Goal: Task Accomplishment & Management: Manage account settings

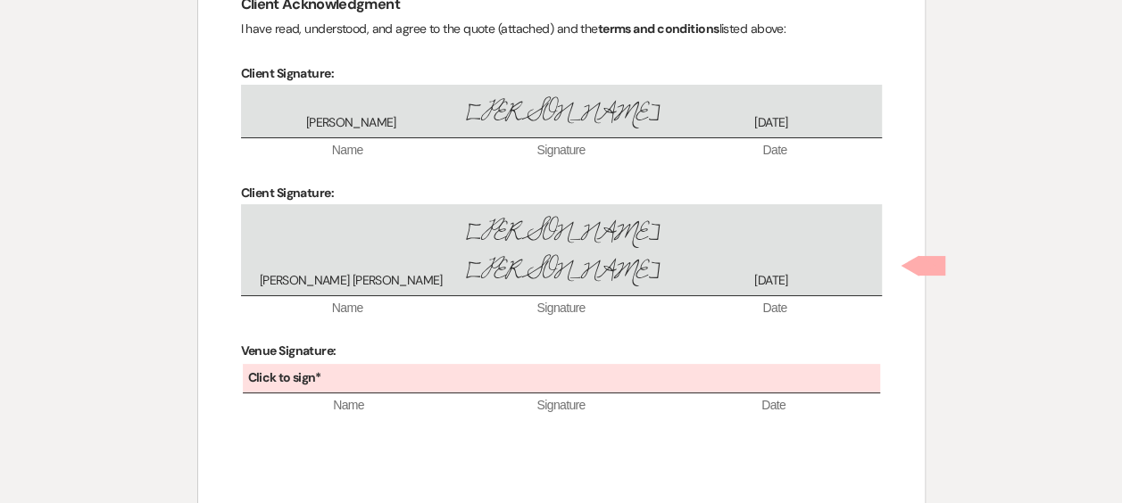
scroll to position [3374, 0]
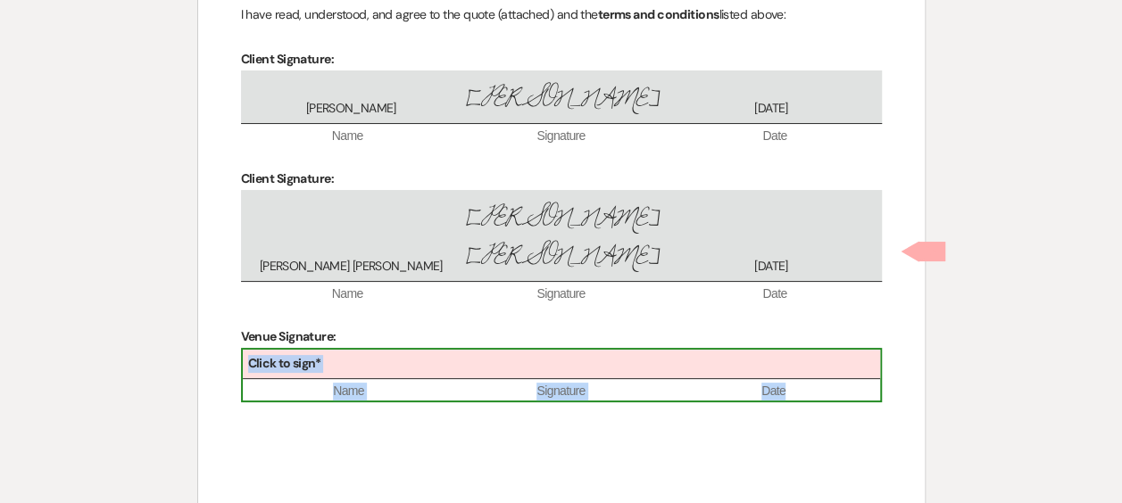
click at [339, 350] on div "Click to sign*" at bounding box center [561, 364] width 637 height 29
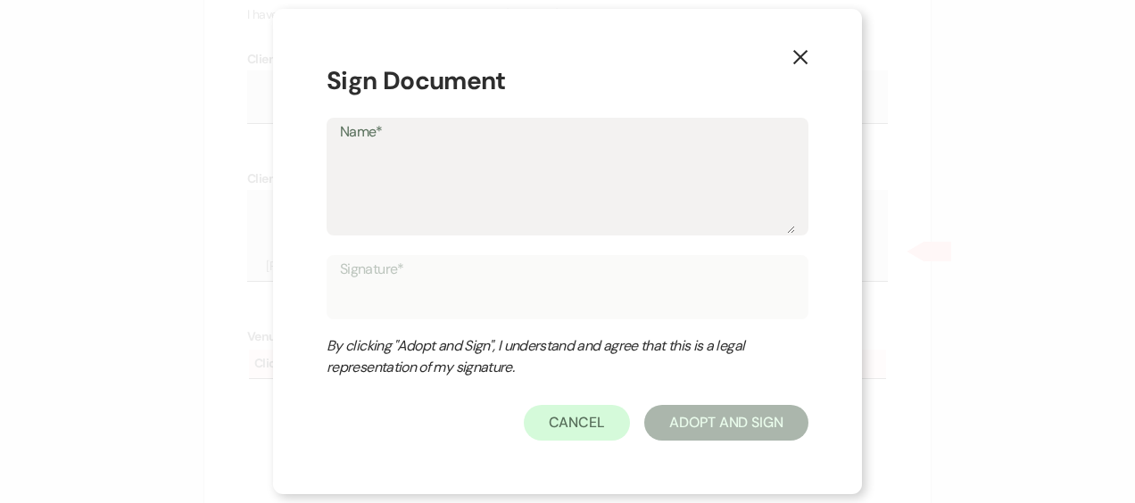
type textarea "a"
type input "a"
type textarea "as"
type input "as"
type textarea "a"
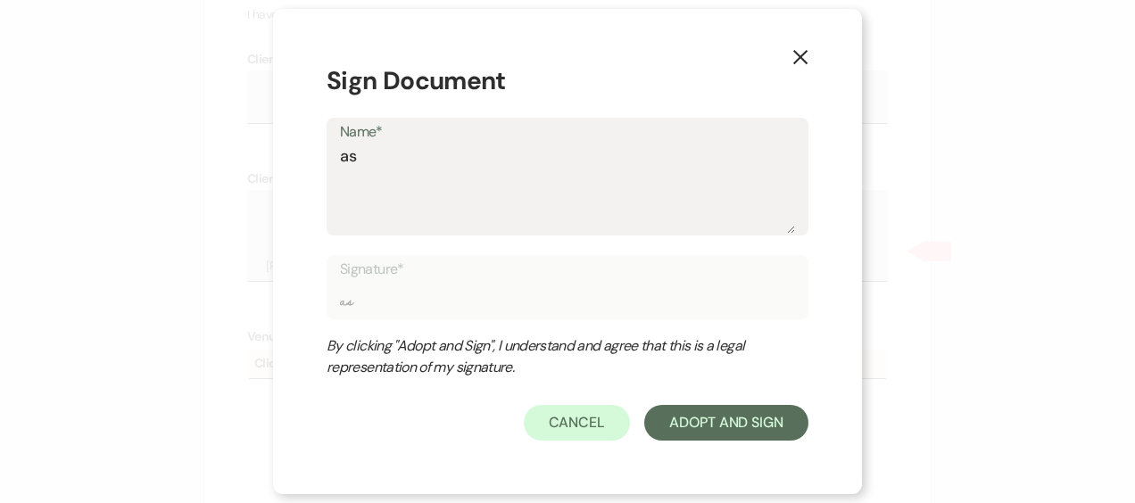
type input "a"
type textarea "C"
type input "C"
type textarea "Ca"
type input "Ca"
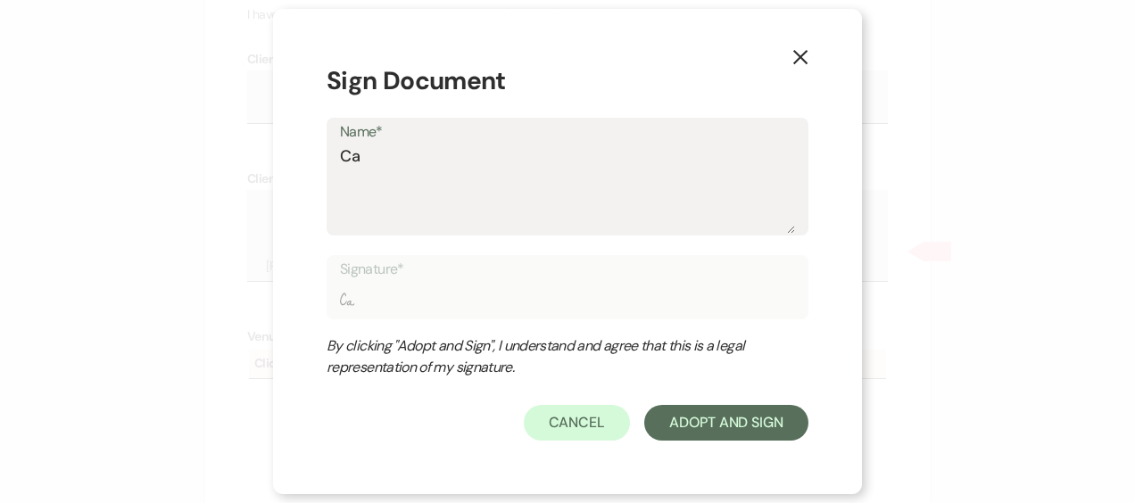
type textarea "Cas"
type input "Cas"
type textarea "Cass"
type input "Cass"
type textarea "Cassi"
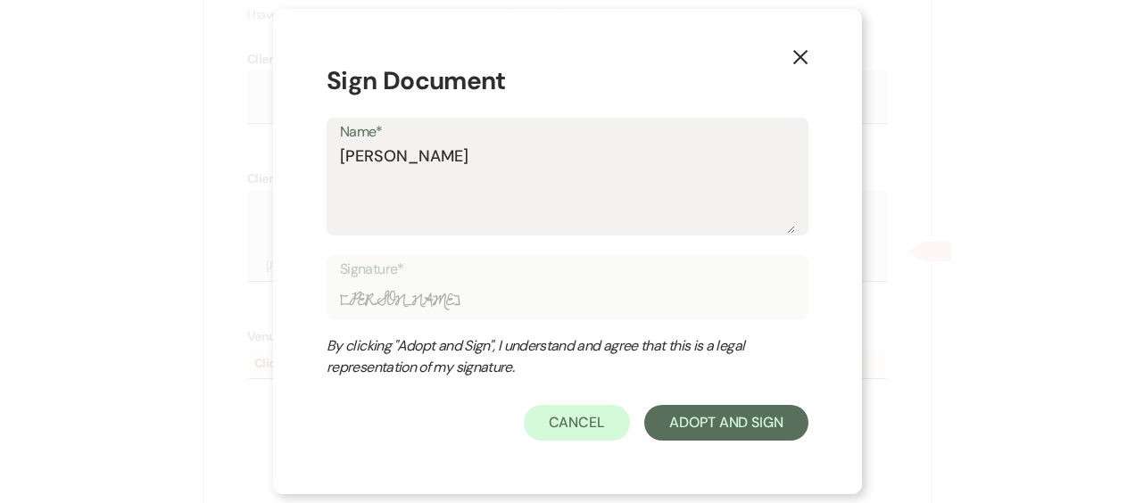
type input "Cassi"
type textarea "Cassie"
type input "Cassie"
type textarea "Cassie"
type input "Cassie"
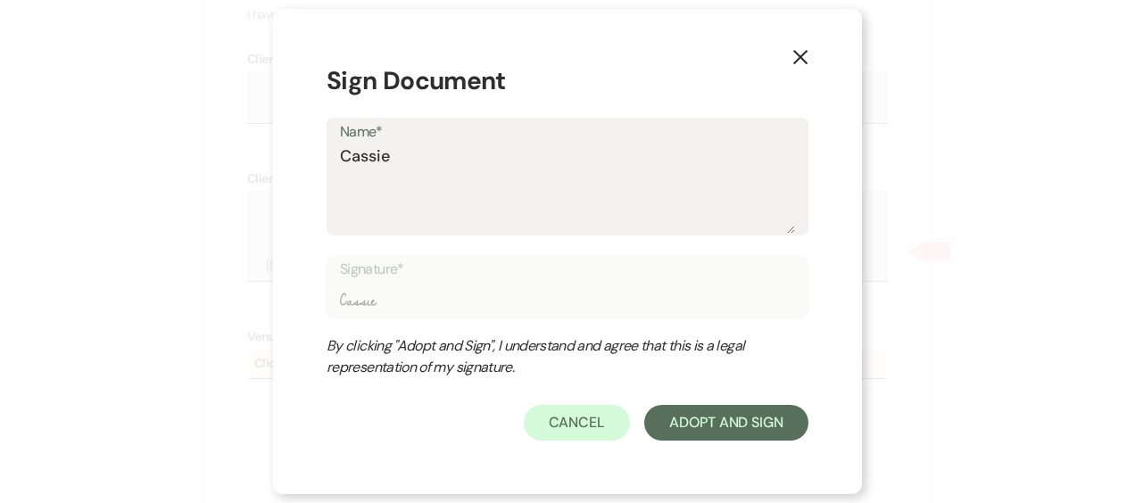
type textarea "Cassie Y"
type input "Cassie Y"
type textarea "Cassie Yo"
type input "Cassie Yo"
type textarea "Cassie You"
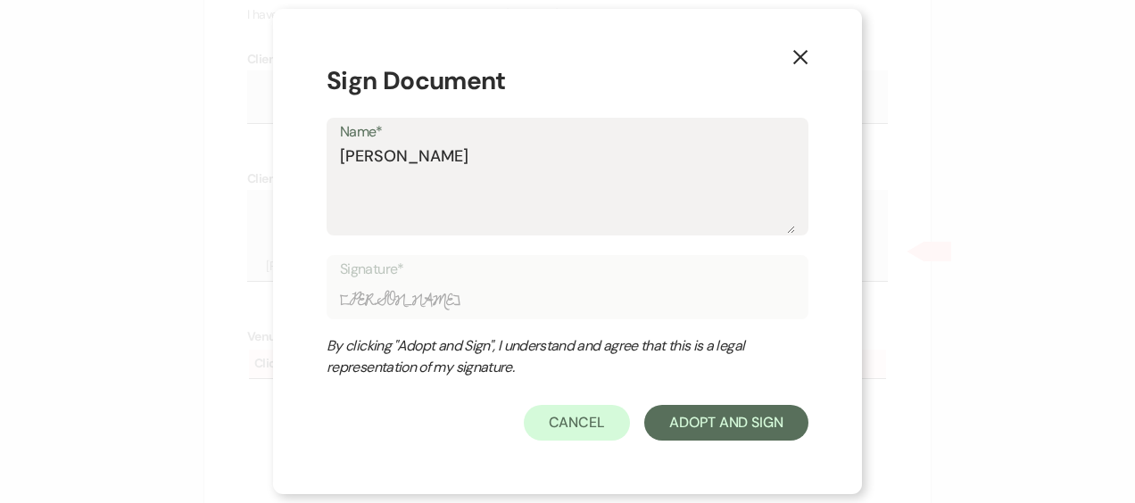
type input "Cassie You"
type textarea "Cassie Youn"
type input "Cassie Youn"
type textarea "Cassie Young"
type input "Cassie Young"
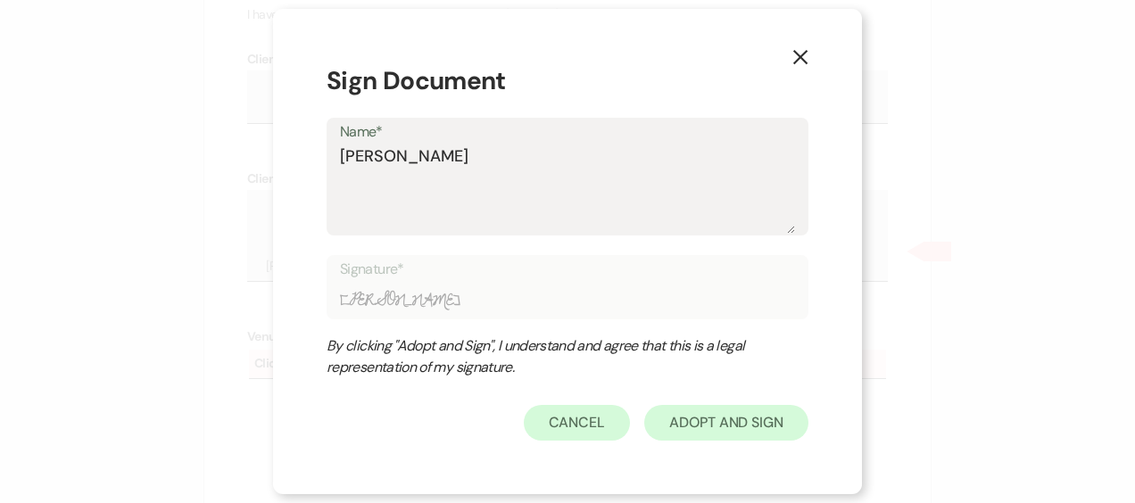
type textarea "Cassie Young"
click at [749, 418] on button "Adopt And Sign" at bounding box center [726, 423] width 164 height 36
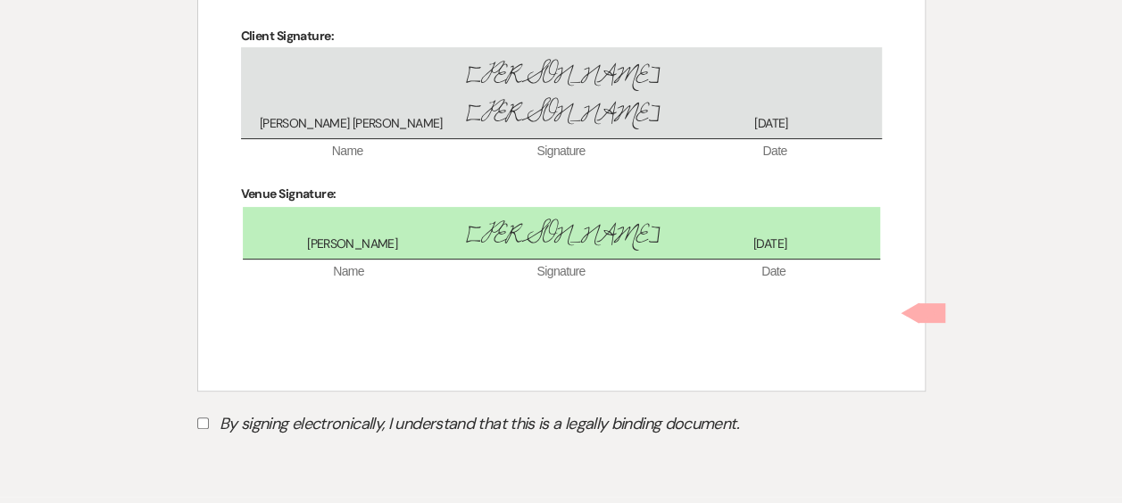
scroll to position [3521, 0]
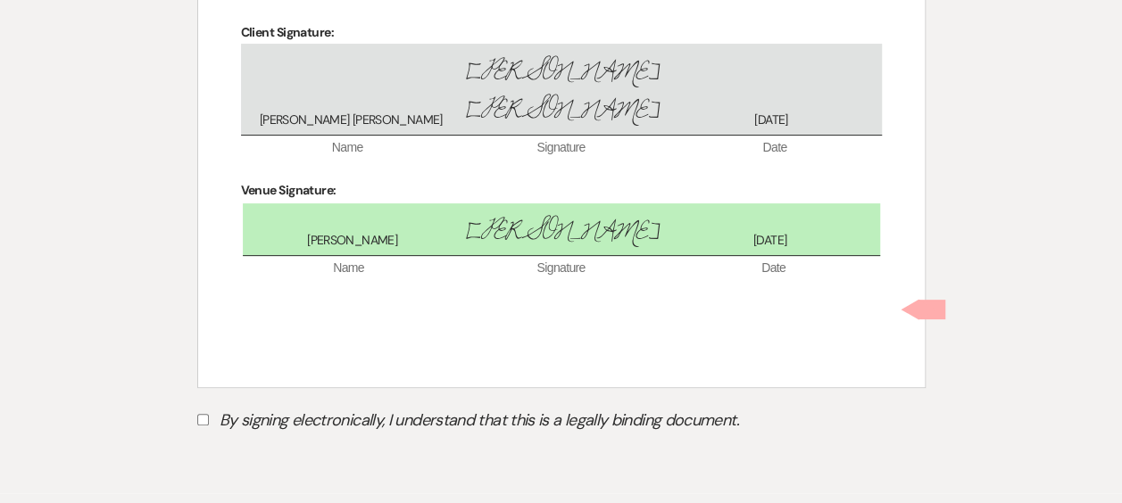
click at [200, 414] on input "By signing electronically, I understand that this is a legally binding document." at bounding box center [203, 420] width 12 height 12
checkbox input "true"
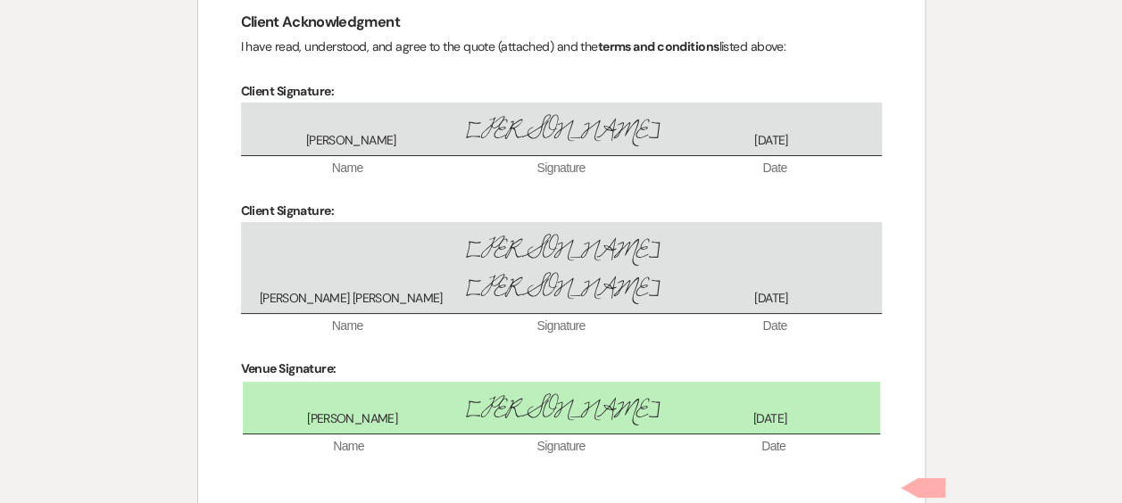
scroll to position [3342, 0]
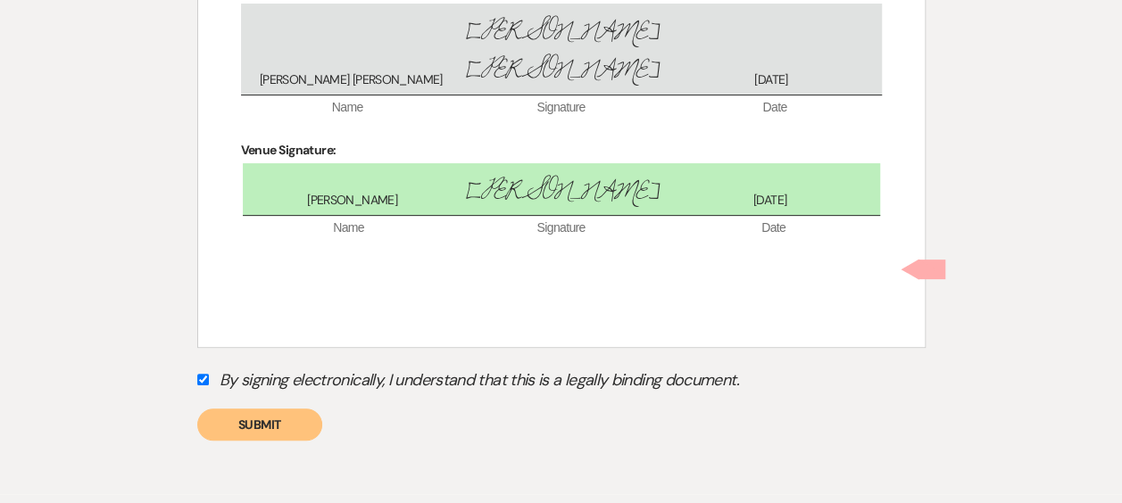
click at [294, 409] on button "Submit" at bounding box center [259, 425] width 125 height 32
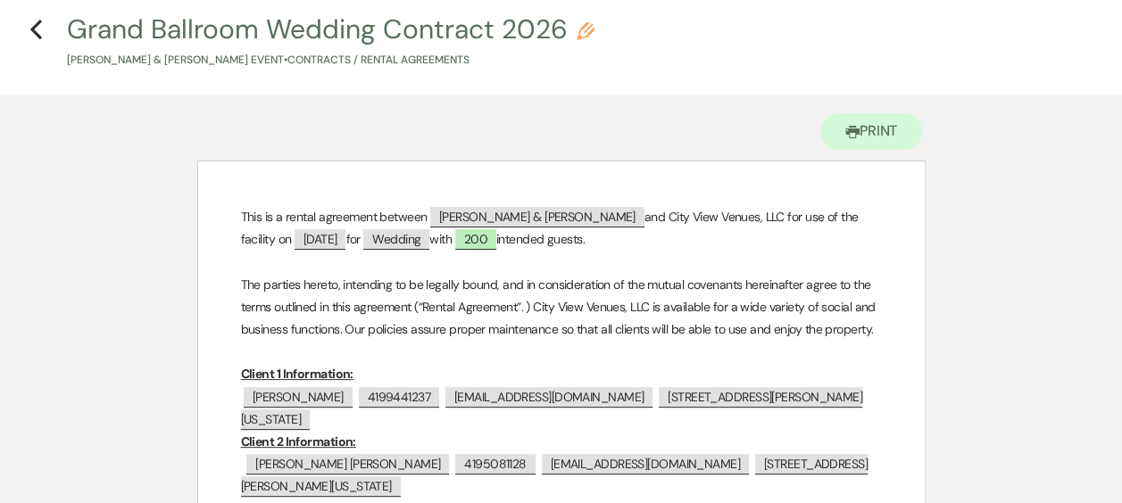
scroll to position [0, 0]
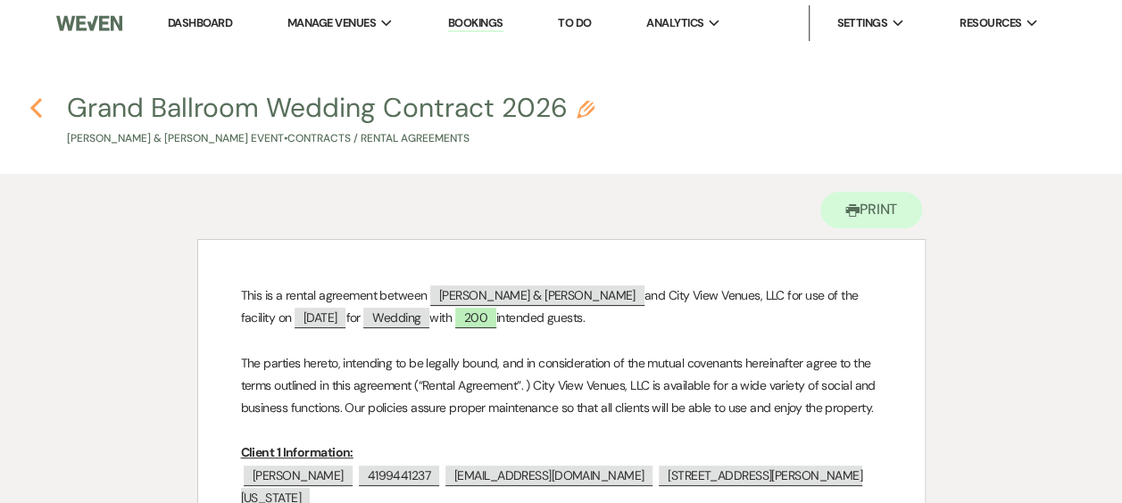
click at [30, 109] on use "button" at bounding box center [36, 108] width 12 height 20
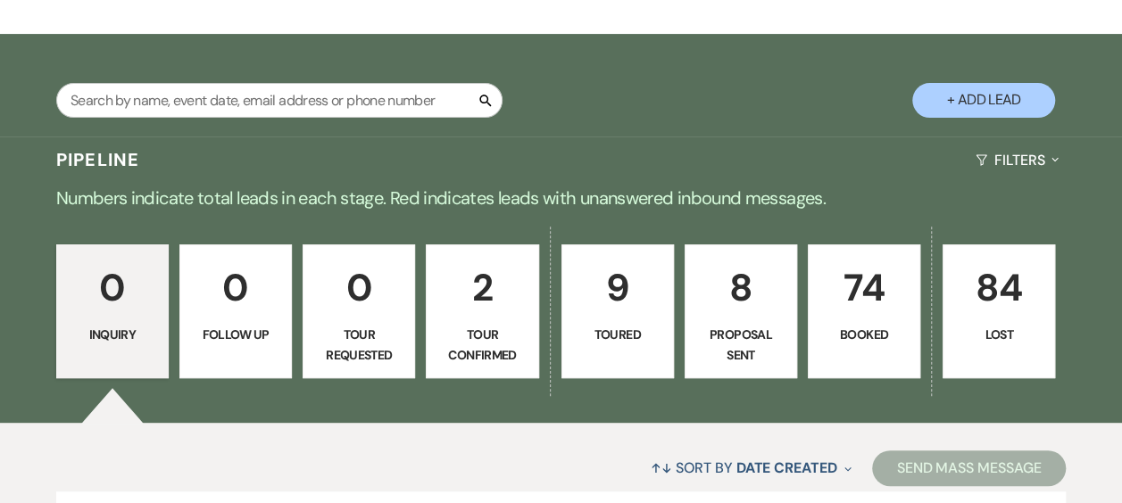
scroll to position [268, 0]
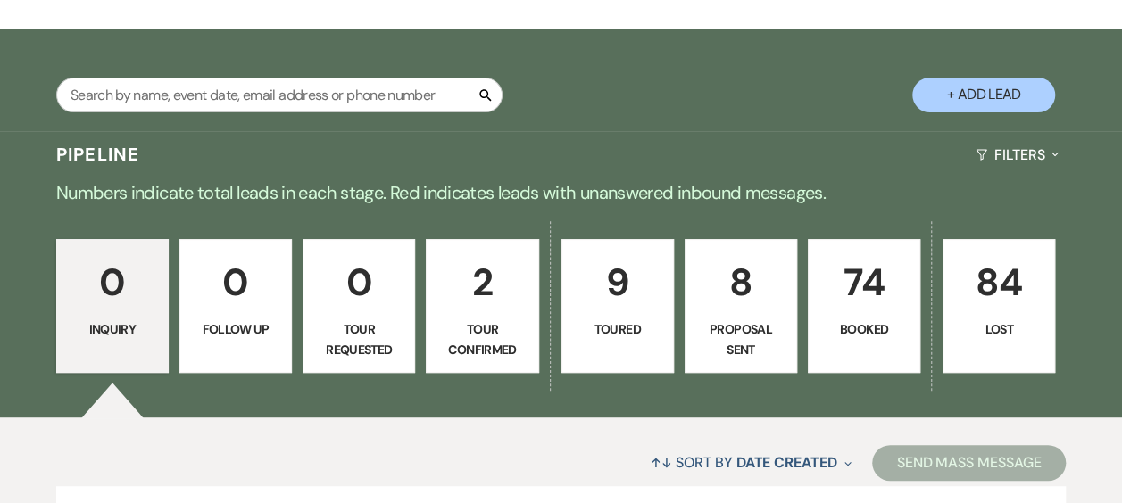
click at [834, 249] on link "74 Booked" at bounding box center [863, 306] width 112 height 134
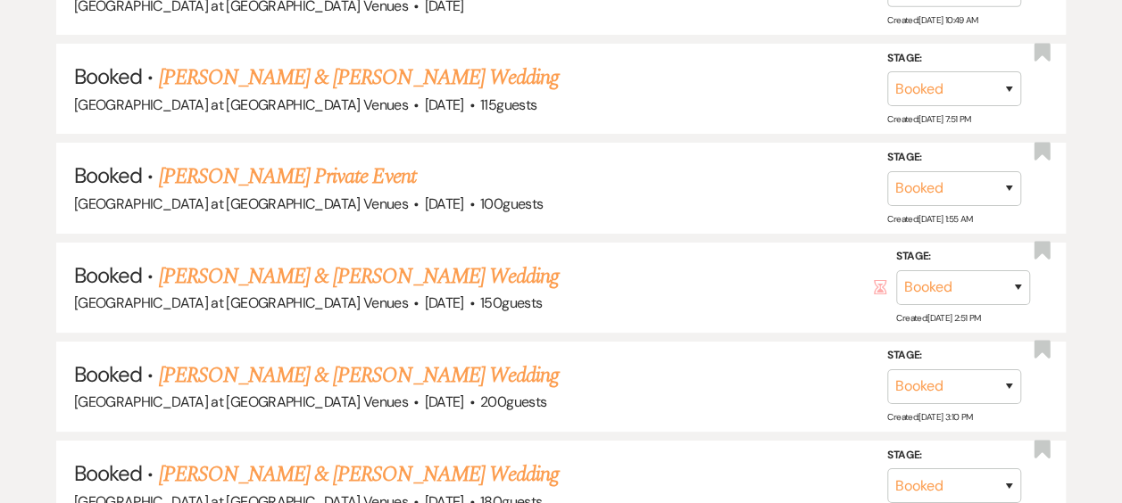
scroll to position [3212, 0]
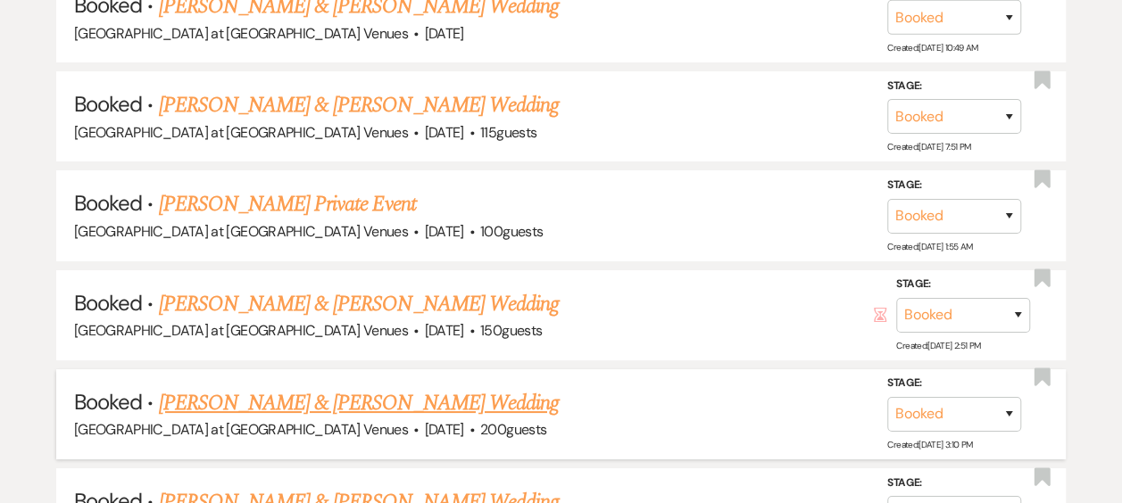
click at [330, 397] on link "[PERSON_NAME] & [PERSON_NAME] Wedding" at bounding box center [358, 403] width 400 height 32
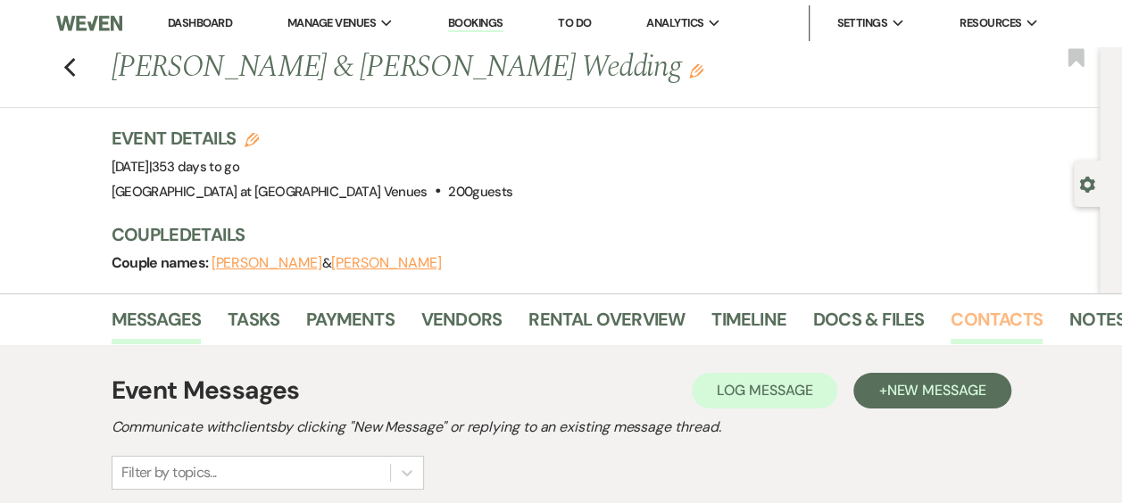
click at [987, 320] on link "Contacts" at bounding box center [996, 324] width 92 height 39
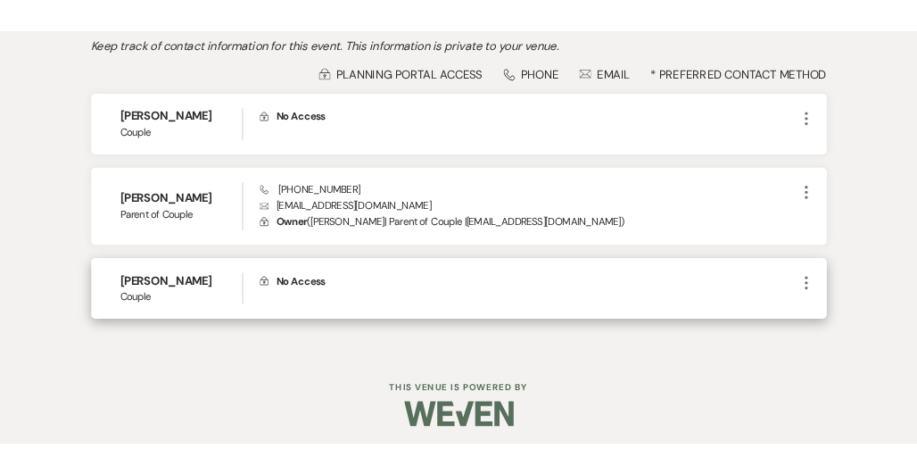
scroll to position [414, 0]
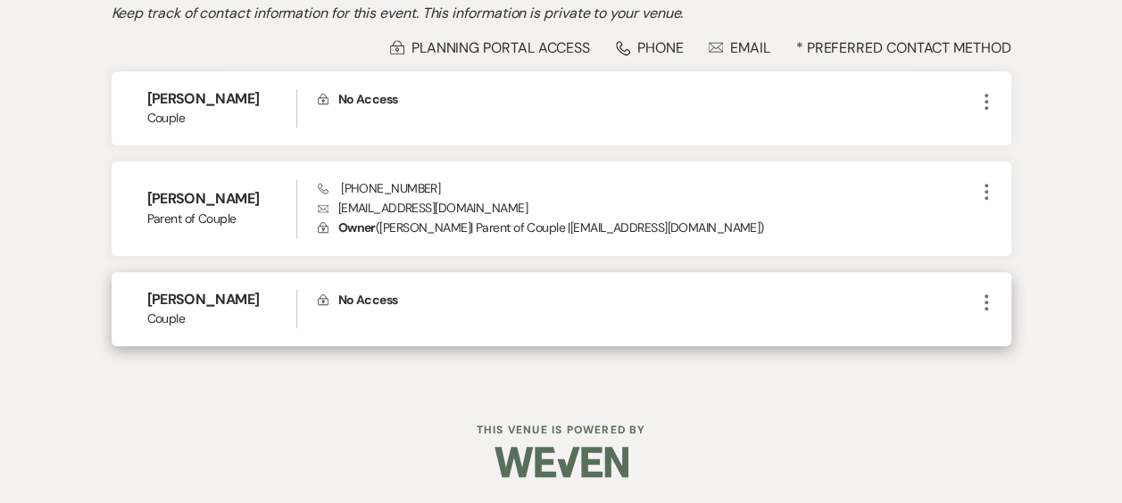
click at [981, 296] on icon "More" at bounding box center [985, 302] width 21 height 21
click at [1031, 335] on button "Pencil Edit" at bounding box center [1028, 337] width 106 height 30
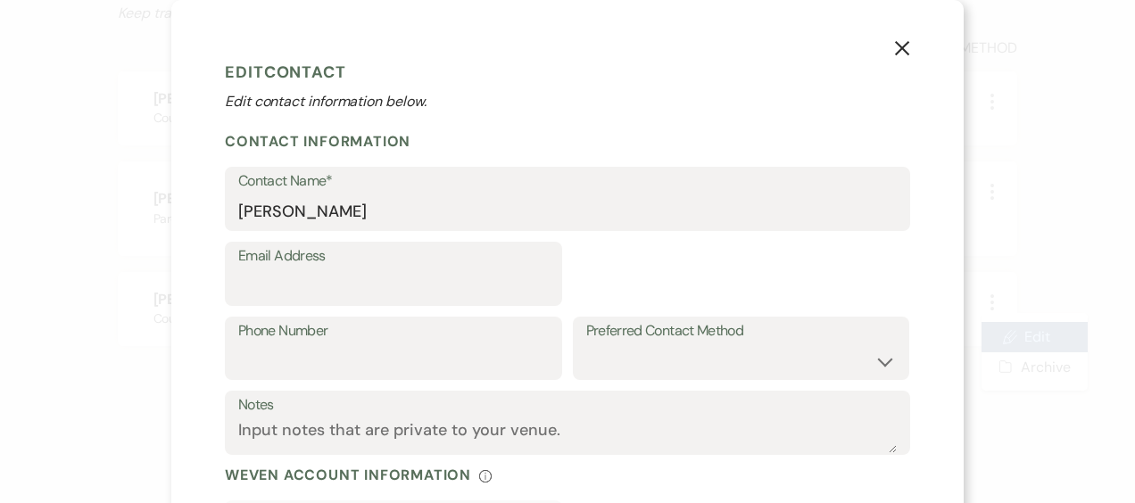
select select "1"
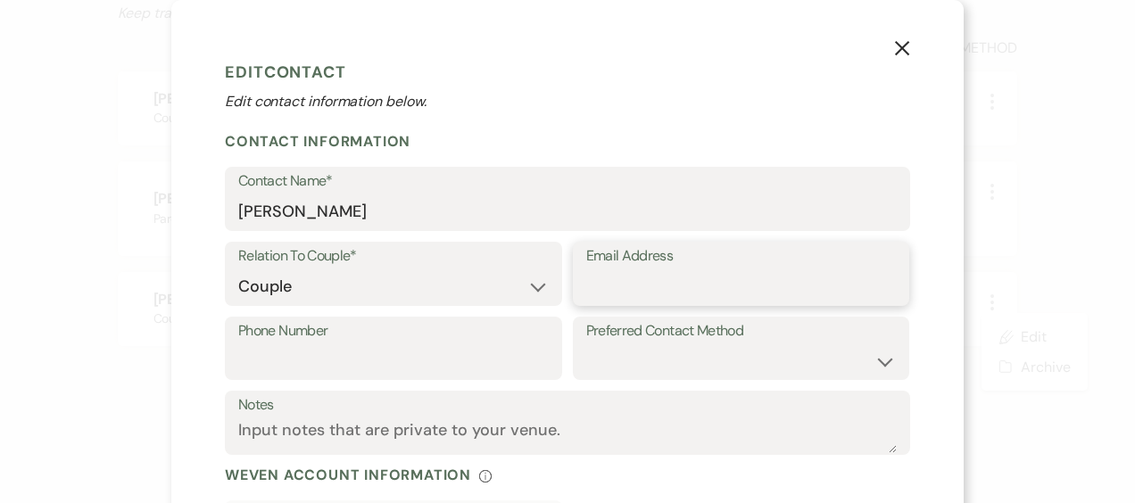
click at [586, 282] on input "Email Address" at bounding box center [741, 286] width 310 height 35
click at [425, 211] on input "[PERSON_NAME]" at bounding box center [567, 212] width 658 height 35
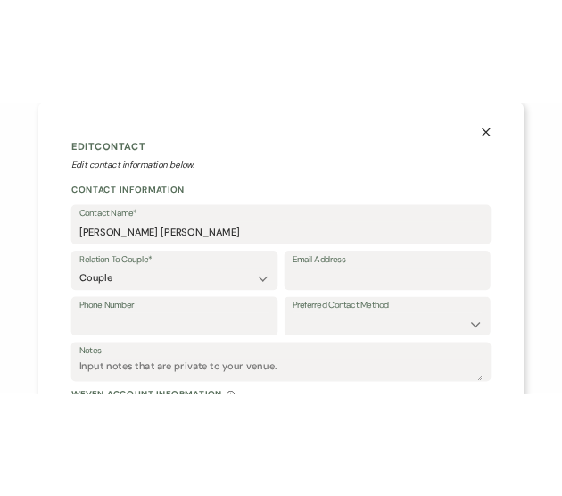
scroll to position [0, 0]
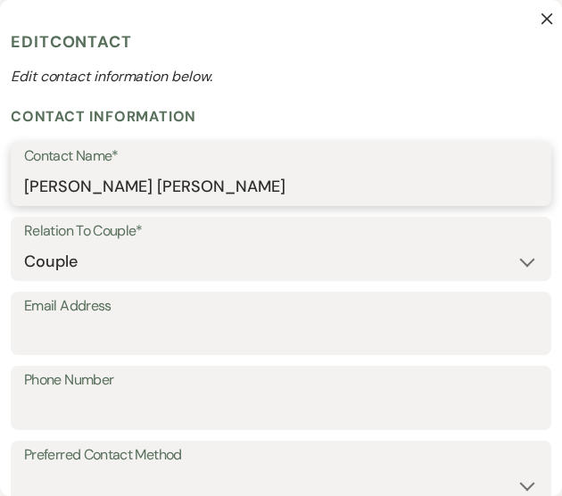
drag, startPoint x: 88, startPoint y: 189, endPoint x: 137, endPoint y: 203, distance: 51.1
click at [89, 189] on input "[PERSON_NAME] [PERSON_NAME]" at bounding box center [281, 187] width 514 height 35
type input "[PERSON_NAME] [PERSON_NAME]"
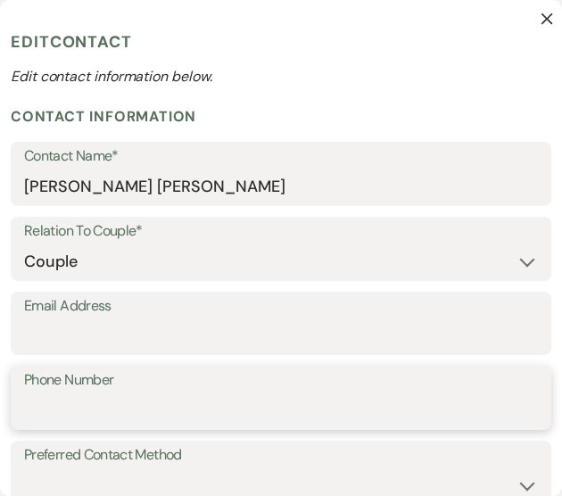
click at [63, 406] on input "Phone Number" at bounding box center [281, 410] width 514 height 35
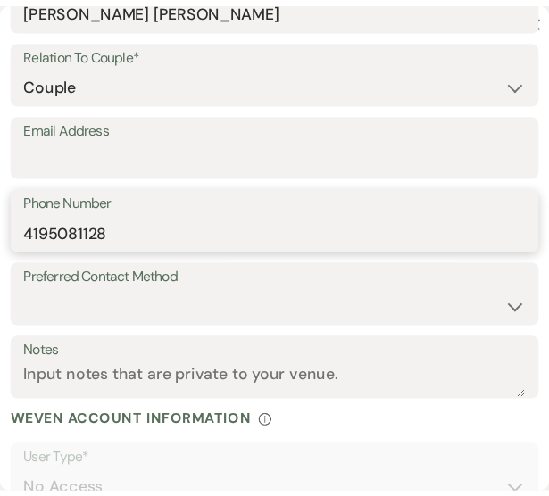
scroll to position [257, 0]
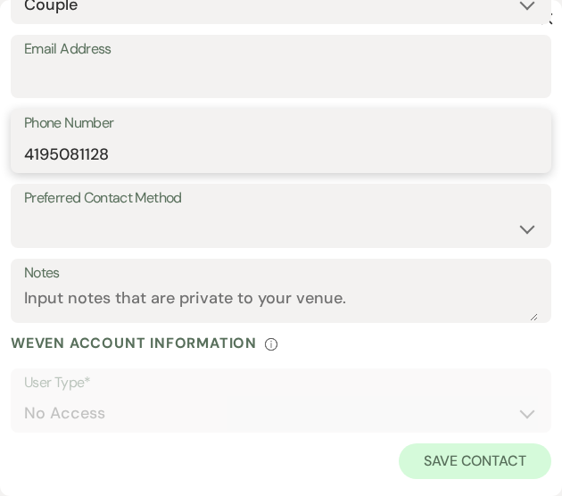
type input "4195081128"
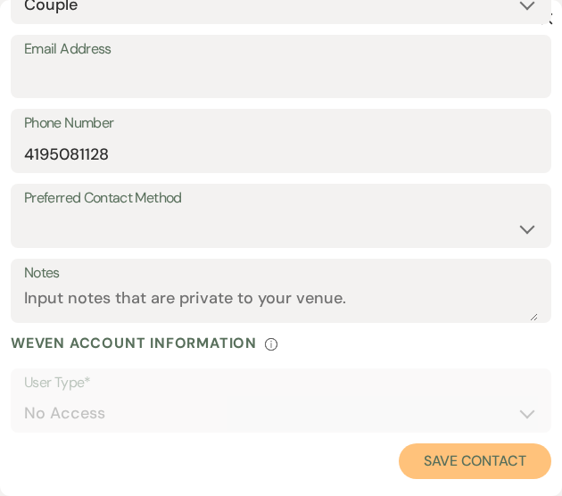
click at [459, 455] on button "Save Contact" at bounding box center [475, 461] width 153 height 36
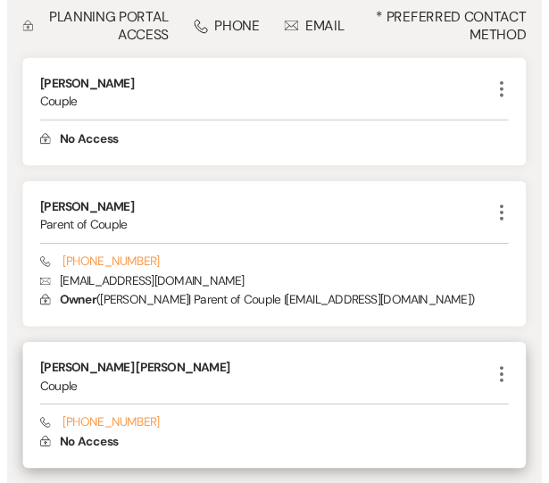
scroll to position [489, 0]
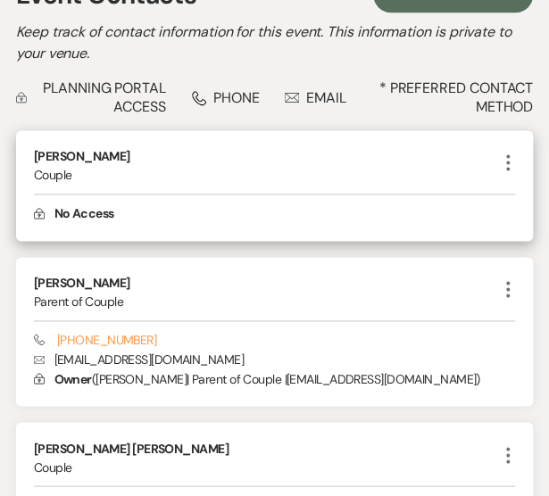
click at [510, 152] on icon "More" at bounding box center [507, 162] width 21 height 21
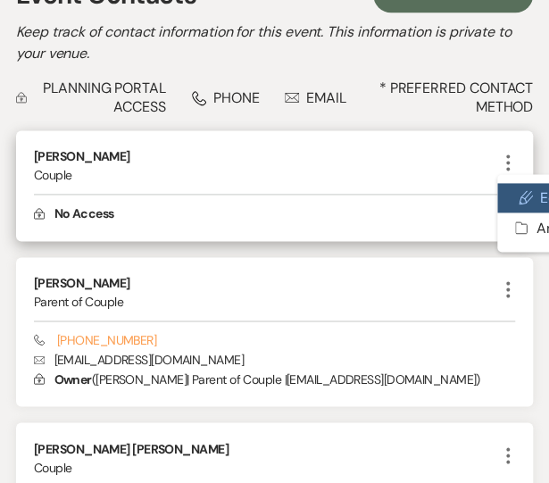
click at [529, 190] on icon "Pencil" at bounding box center [525, 197] width 14 height 14
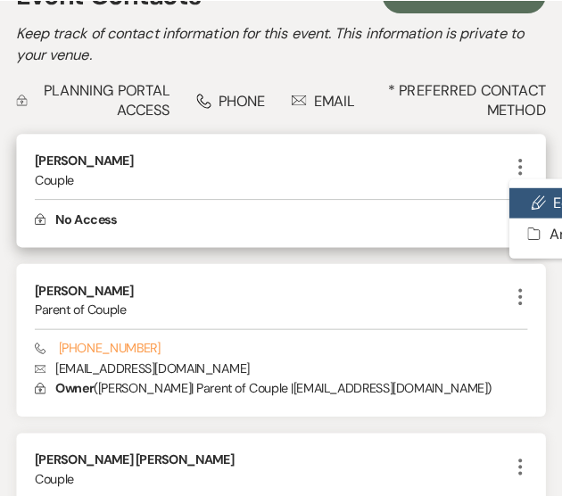
scroll to position [0, 0]
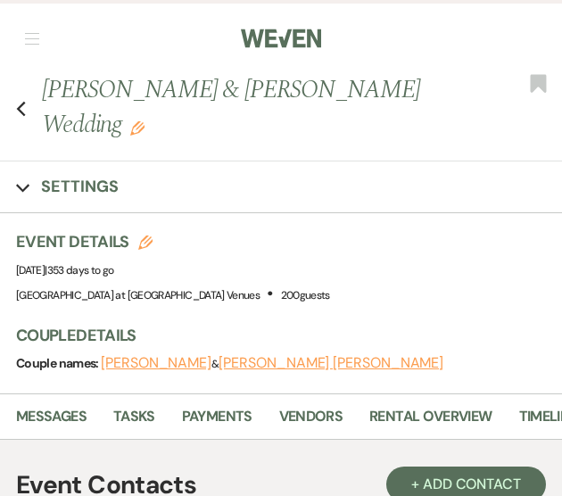
select select "1"
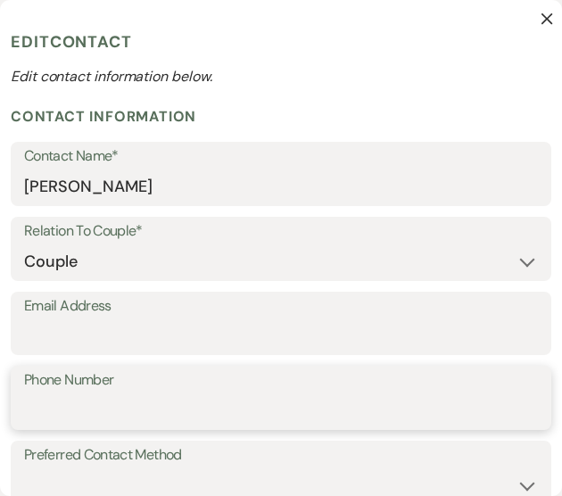
click at [64, 406] on input "Phone Number" at bounding box center [281, 410] width 514 height 35
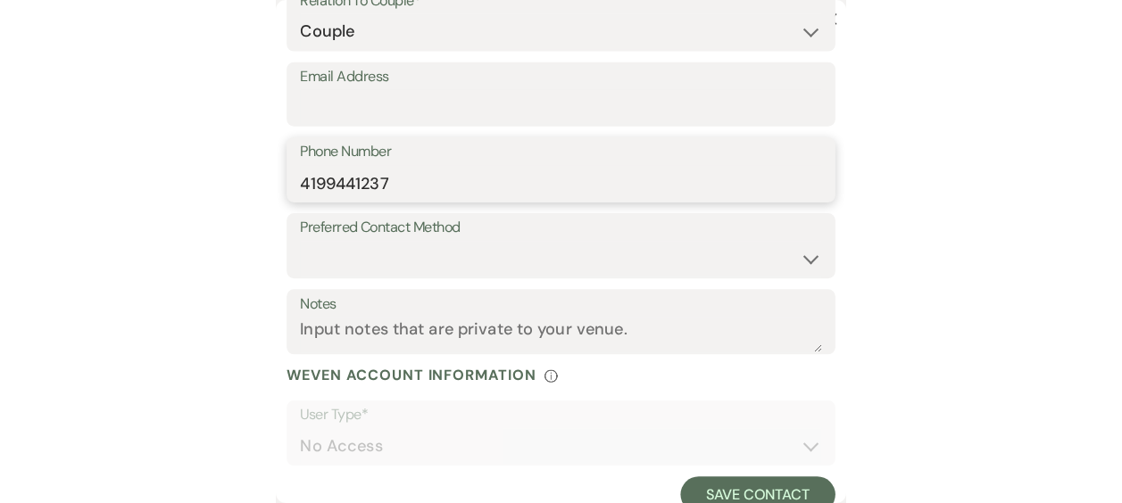
scroll to position [257, 0]
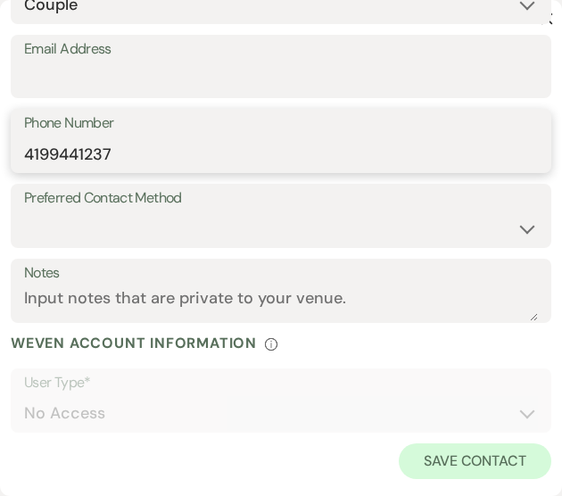
type input "4199441237"
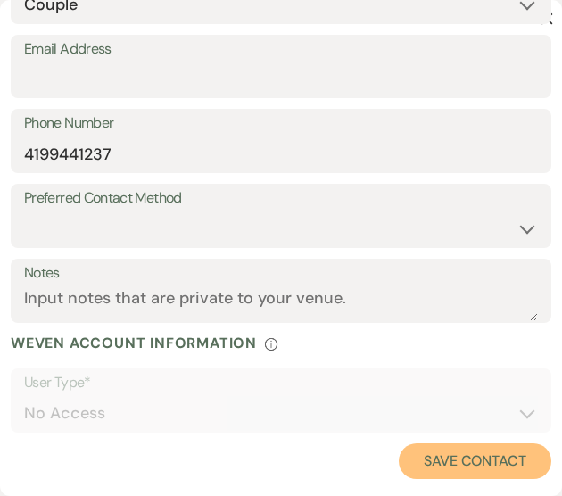
click at [459, 449] on button "Save Contact" at bounding box center [475, 461] width 153 height 36
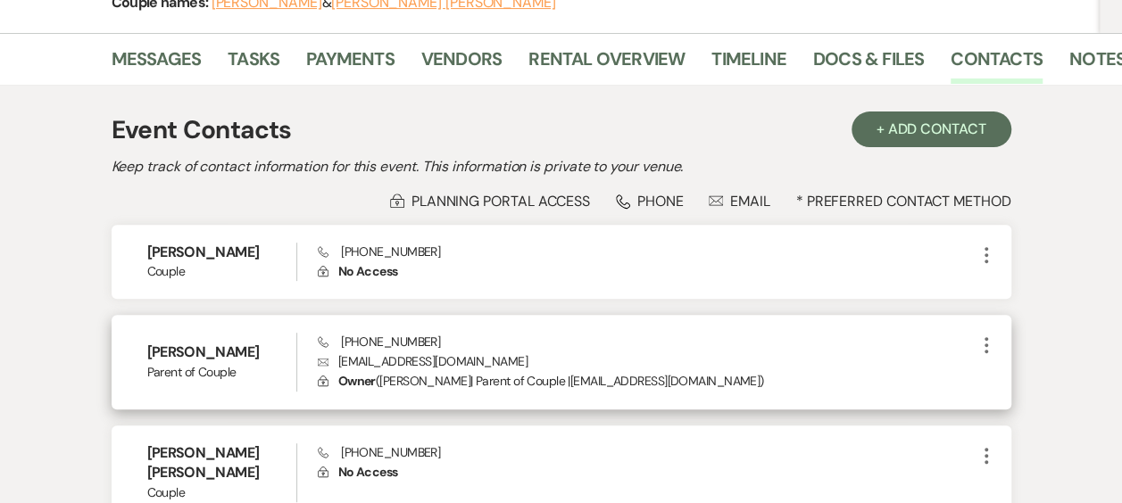
scroll to position [268, 0]
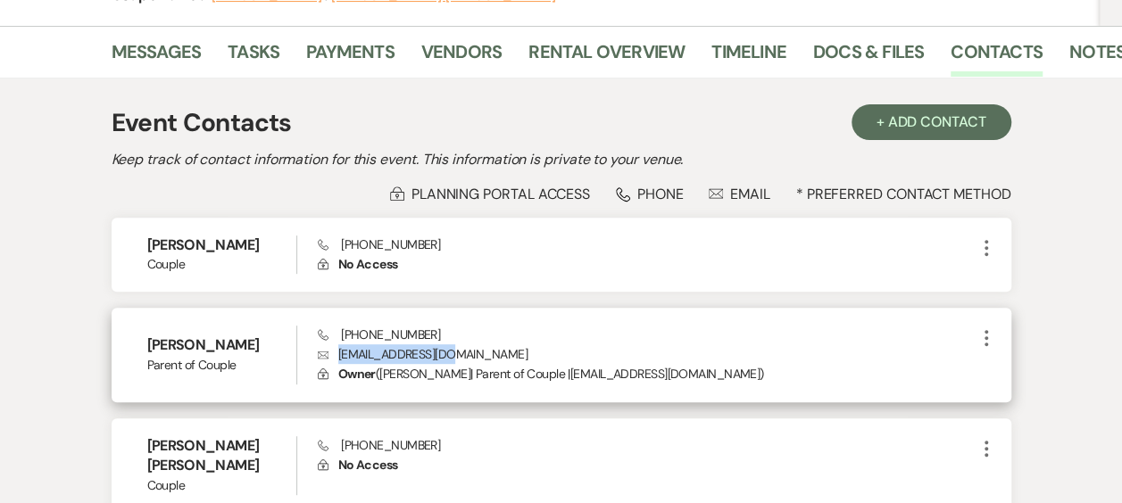
drag, startPoint x: 337, startPoint y: 355, endPoint x: 448, endPoint y: 346, distance: 111.0
click at [448, 346] on p "Envelope [EMAIL_ADDRESS][DOMAIN_NAME]" at bounding box center [647, 354] width 658 height 20
drag, startPoint x: 448, startPoint y: 346, endPoint x: 430, endPoint y: 355, distance: 20.0
copy p "[EMAIL_ADDRESS][DOMAIN_NAME]"
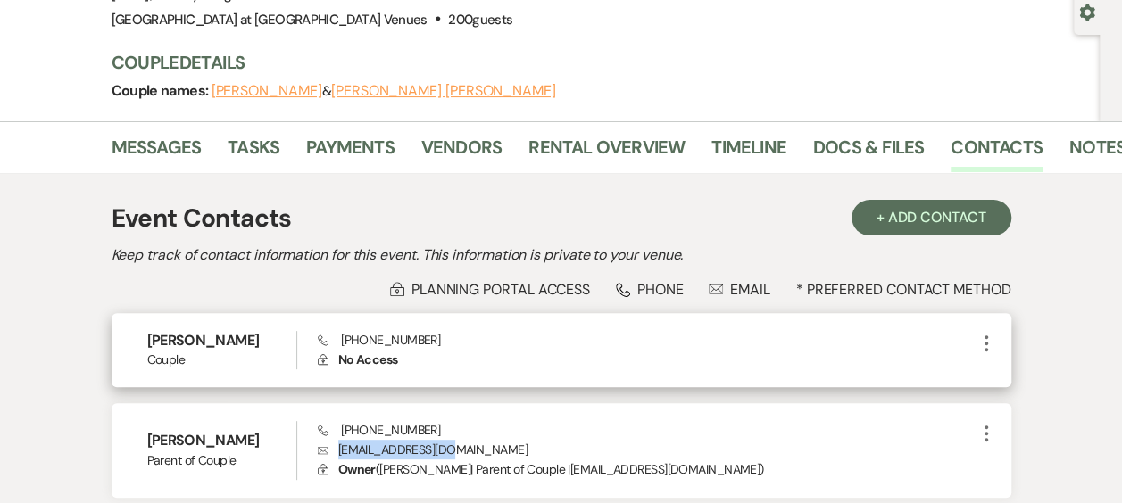
scroll to position [0, 0]
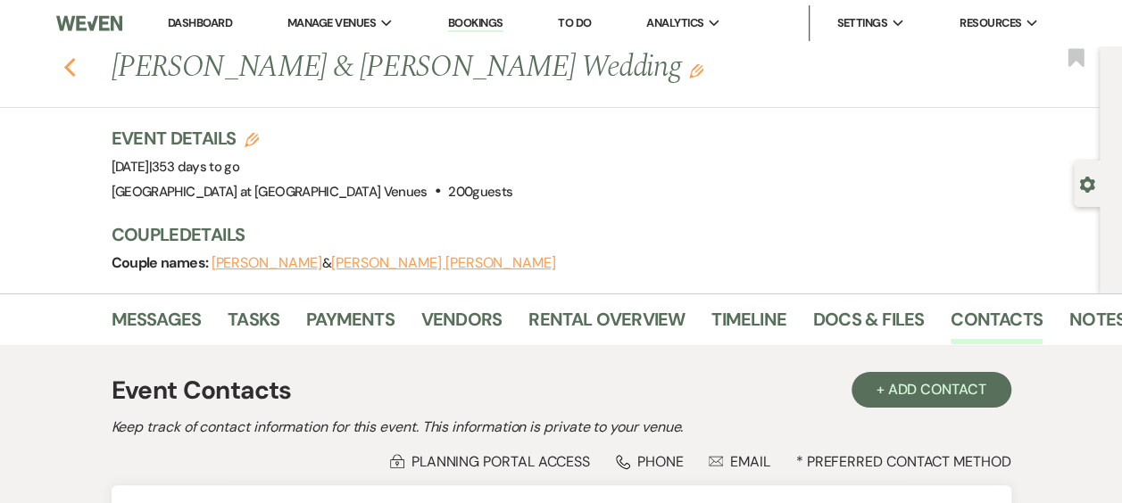
click at [77, 66] on icon "Previous" at bounding box center [69, 67] width 13 height 21
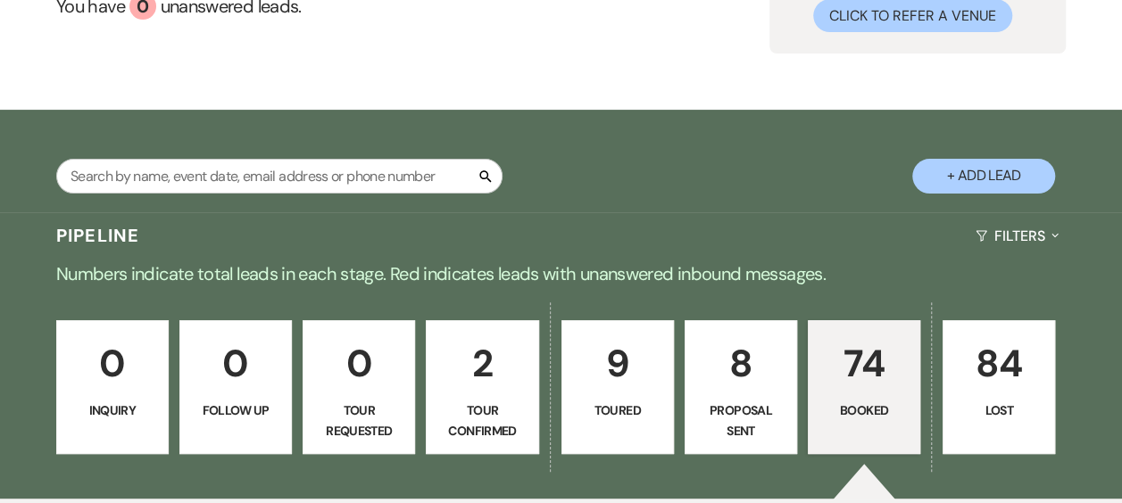
scroll to position [178, 0]
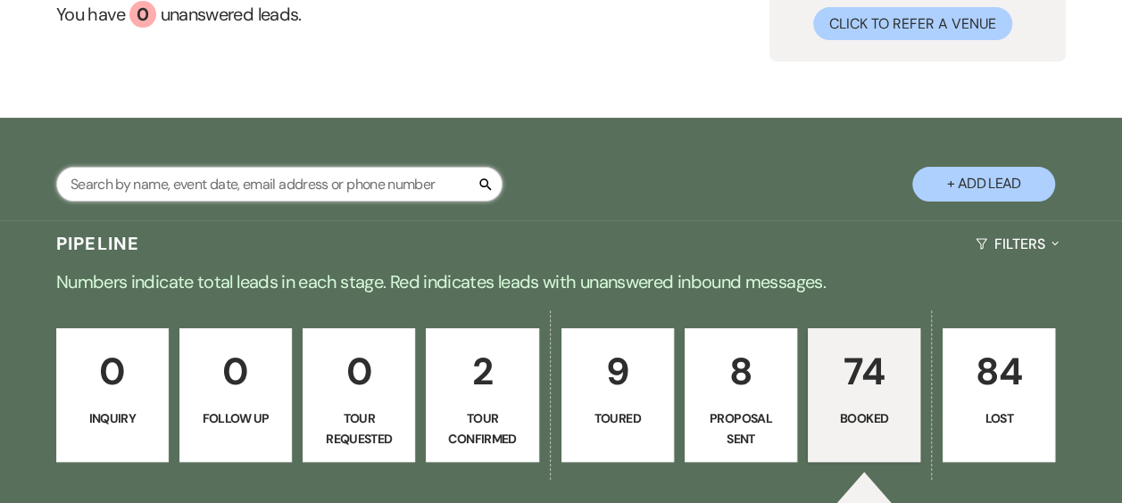
click at [309, 169] on input "text" at bounding box center [279, 184] width 446 height 35
type input "jasmine"
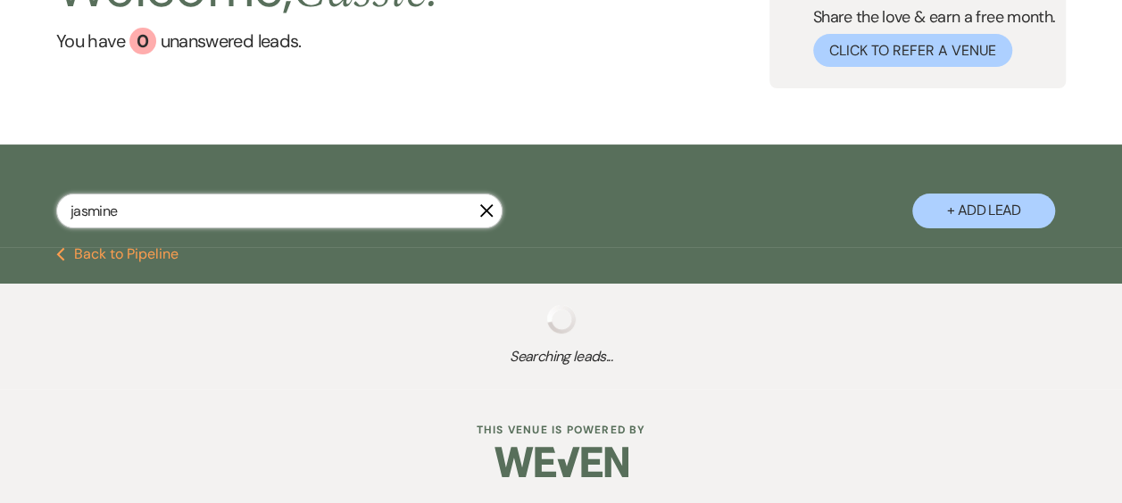
scroll to position [178, 0]
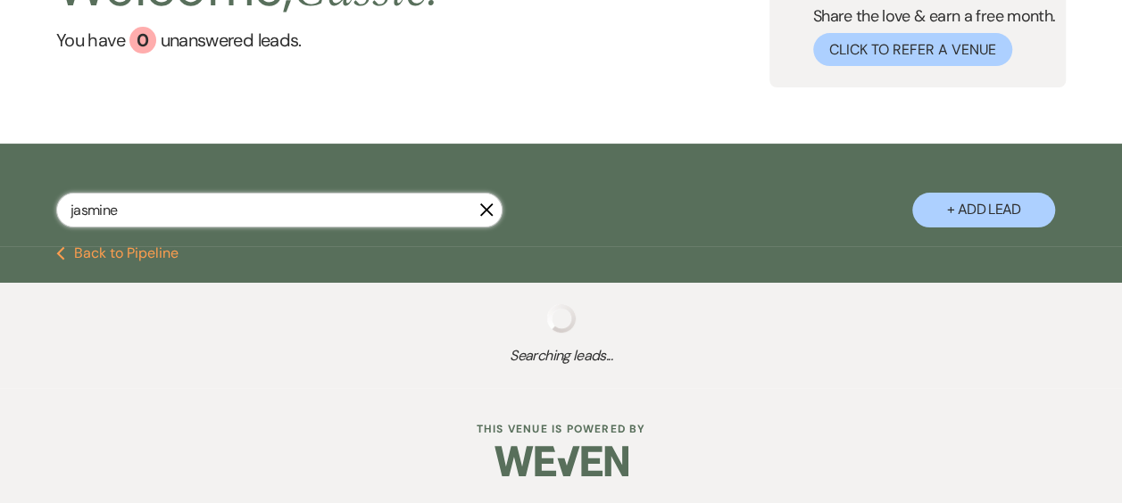
select select "8"
select select "11"
select select "8"
select select "5"
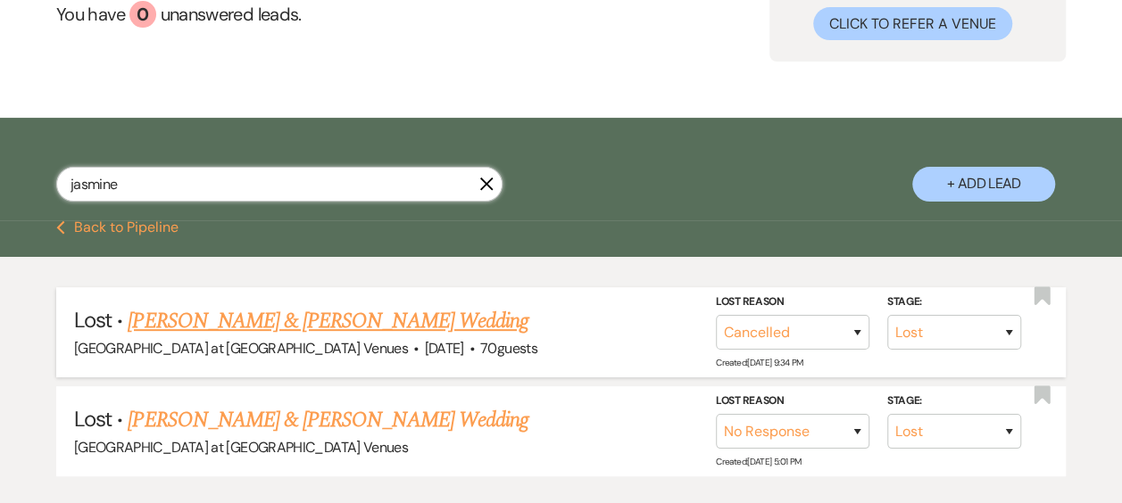
type input "jasmine"
click at [857, 334] on select "Booked Elsewhere Budget Date Unavailable No Response Not a Good Match Capacity …" at bounding box center [792, 332] width 153 height 35
click at [1014, 325] on select "Booked Lost" at bounding box center [954, 332] width 134 height 35
select select "7"
click at [887, 315] on select "Booked Lost" at bounding box center [954, 332] width 134 height 35
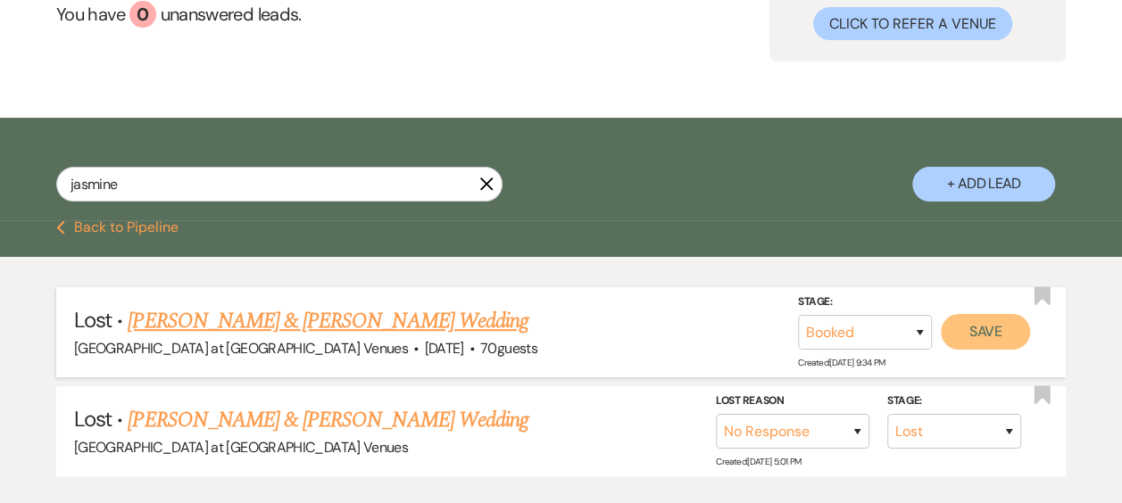
click at [975, 332] on button "Save" at bounding box center [984, 332] width 89 height 36
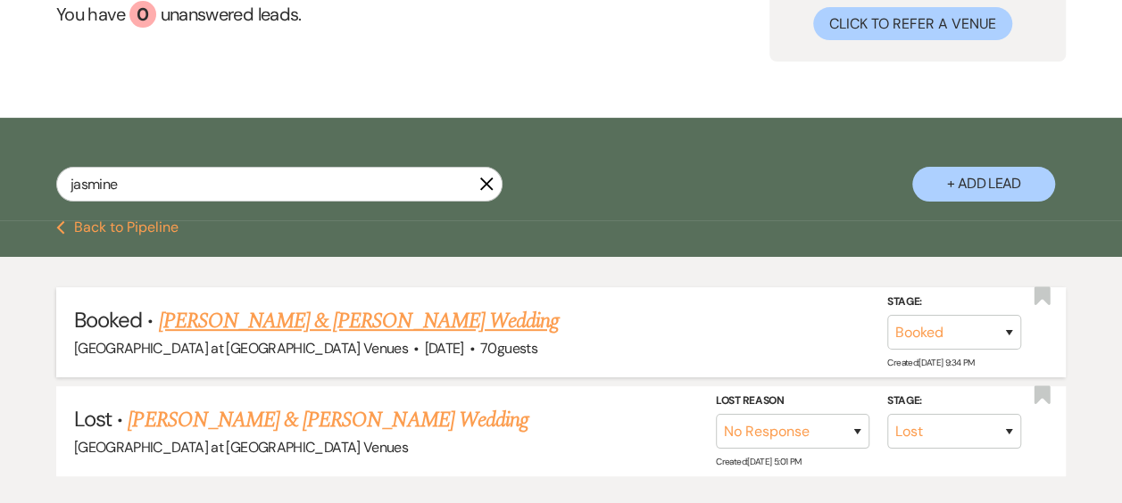
click at [175, 314] on link "[PERSON_NAME] & [PERSON_NAME] Wedding" at bounding box center [358, 321] width 400 height 32
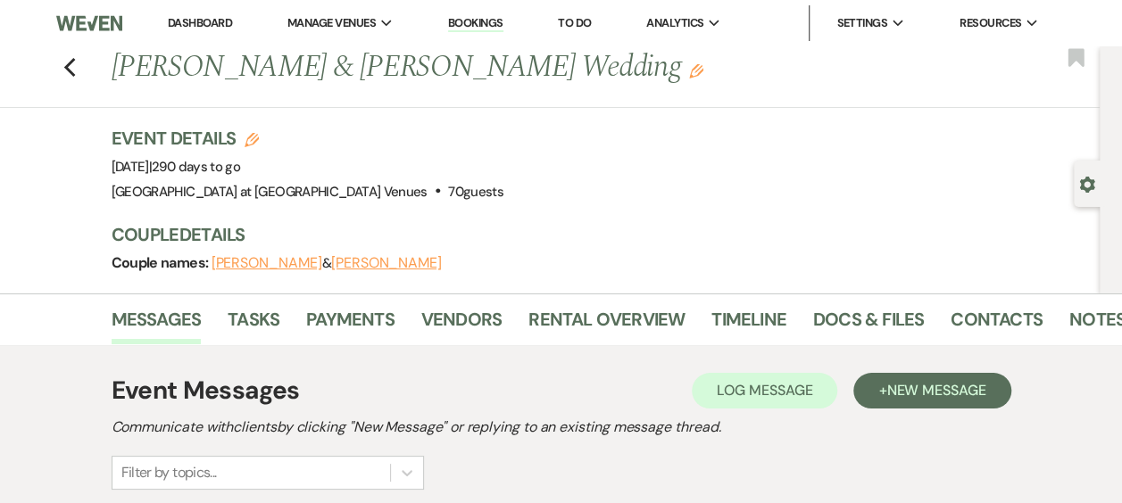
click at [256, 135] on use "button" at bounding box center [251, 140] width 14 height 14
select select "783"
select select "false"
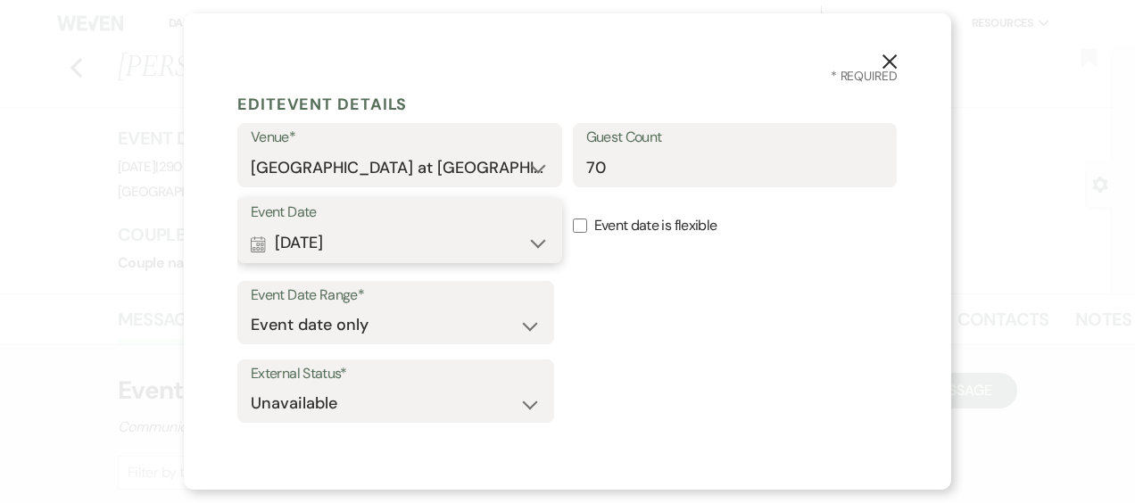
click at [537, 237] on button "Calendar [DATE] Expand" at bounding box center [400, 244] width 298 height 36
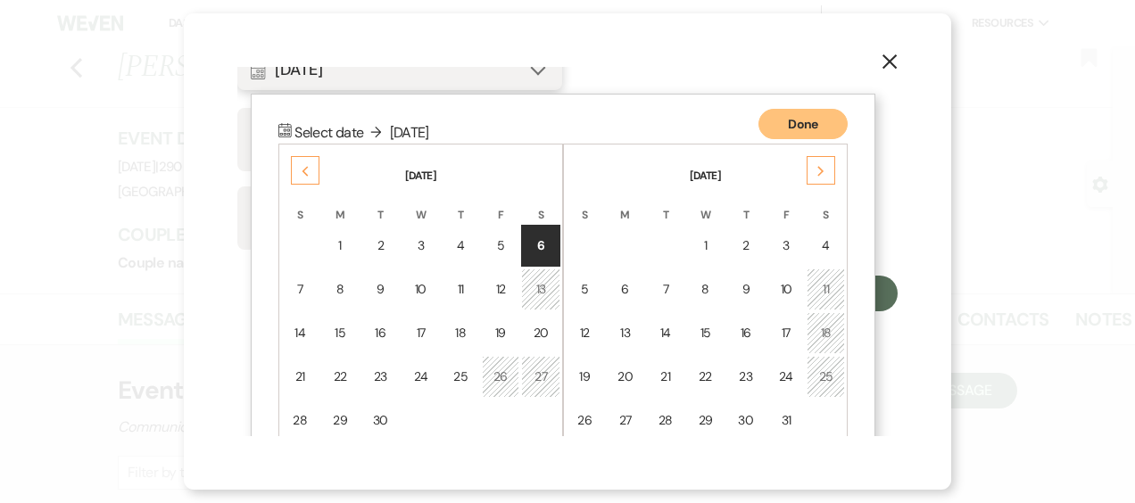
scroll to position [223, 0]
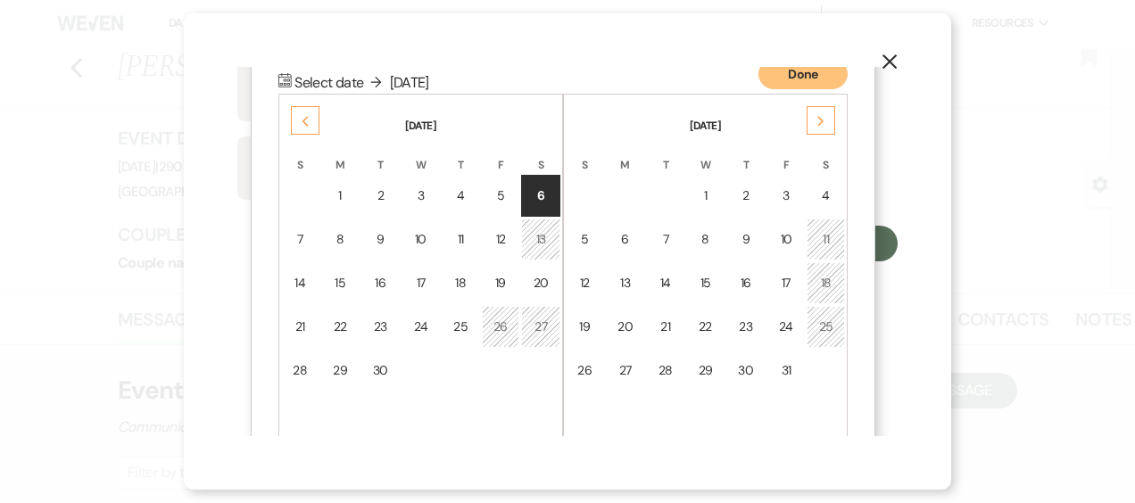
click at [305, 116] on icon "Previous" at bounding box center [305, 121] width 9 height 11
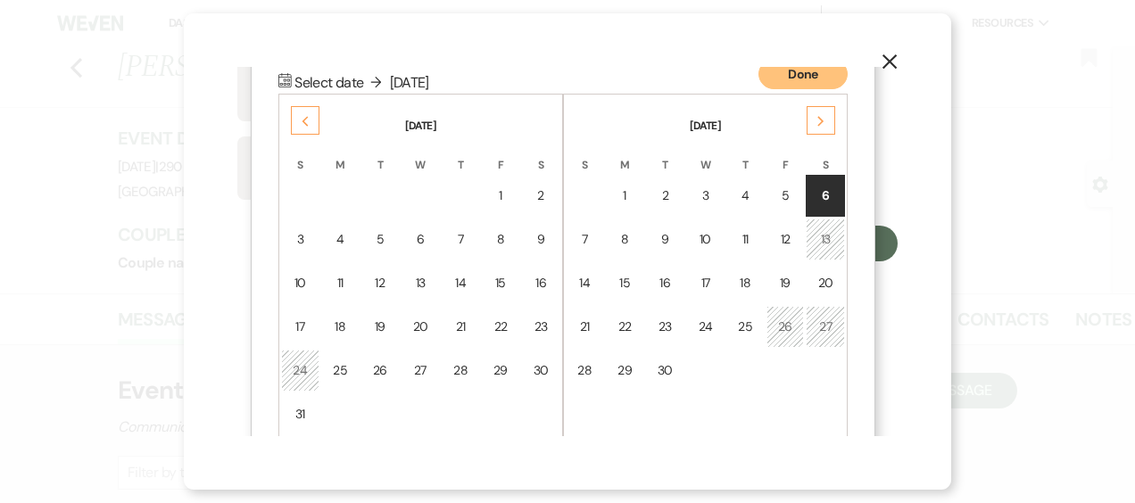
click at [305, 116] on icon "Previous" at bounding box center [305, 121] width 9 height 11
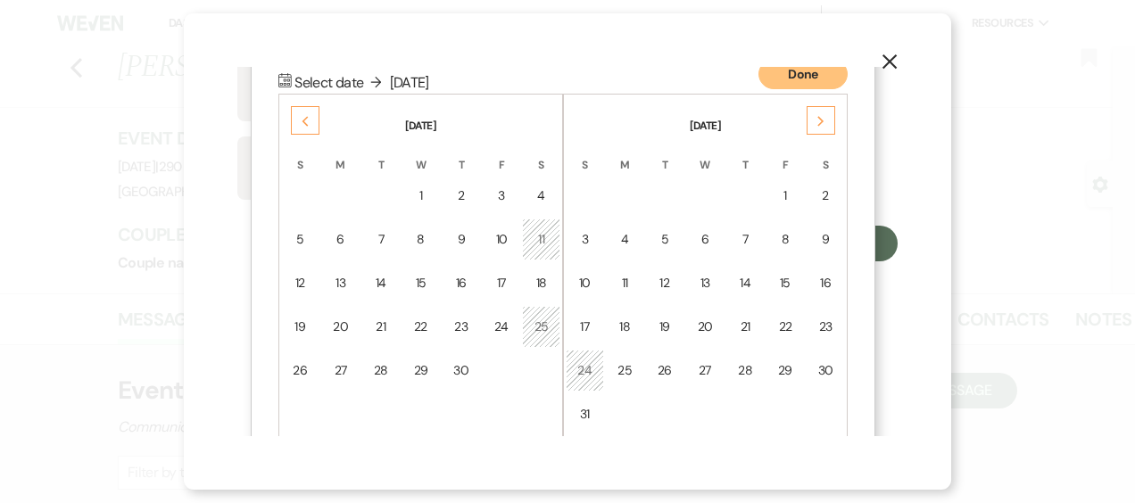
click at [305, 116] on icon "Previous" at bounding box center [305, 121] width 9 height 11
click at [305, 115] on div "Previous" at bounding box center [305, 120] width 29 height 29
click at [305, 116] on icon "Previous" at bounding box center [305, 121] width 9 height 11
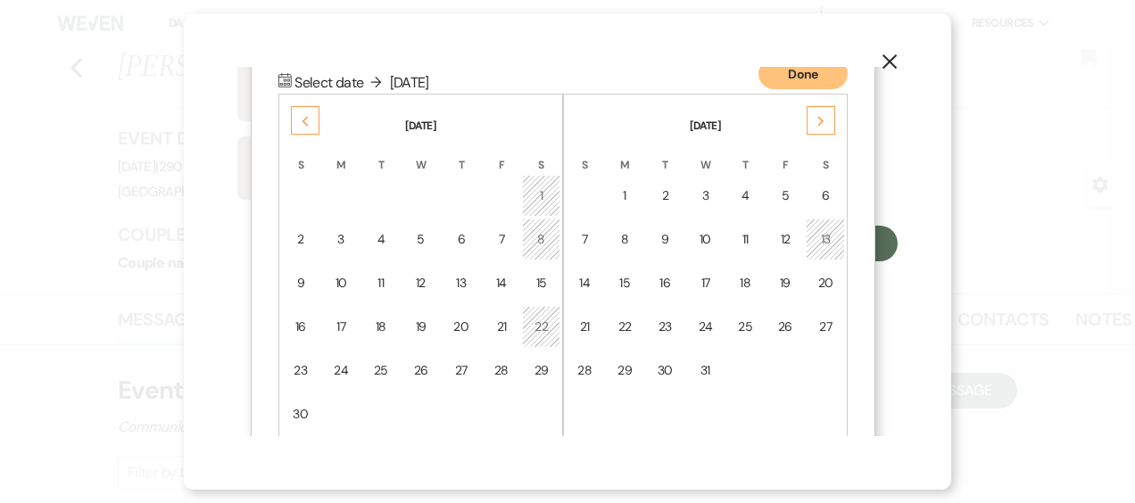
click at [305, 116] on icon "Previous" at bounding box center [305, 121] width 9 height 11
click at [545, 184] on td "6" at bounding box center [540, 196] width 39 height 42
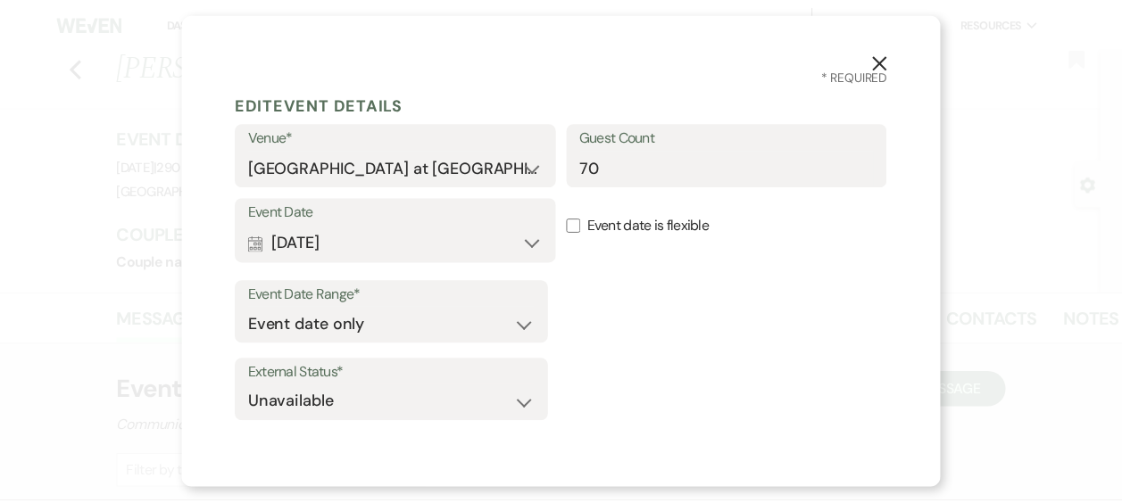
scroll to position [170, 0]
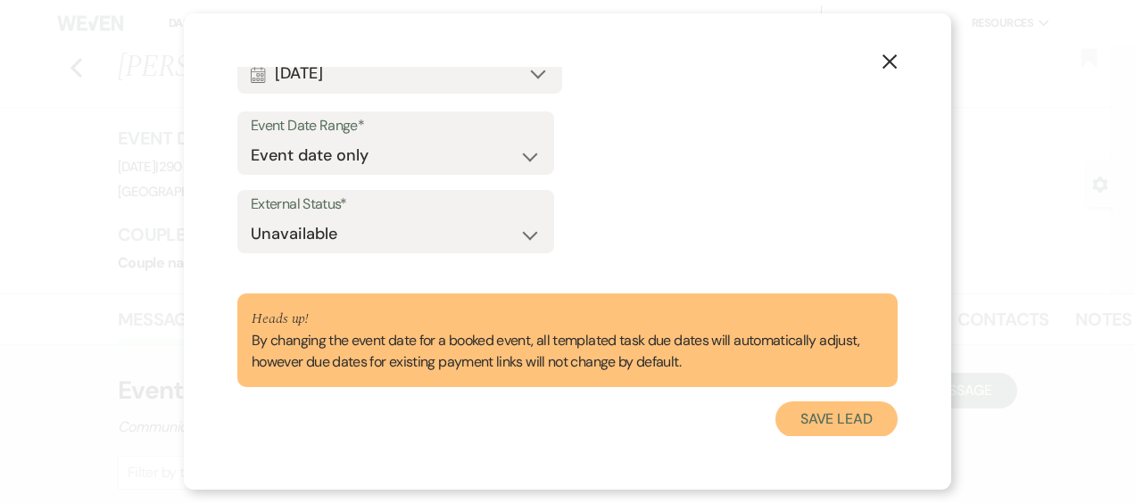
click at [814, 422] on button "Save Lead" at bounding box center [836, 420] width 122 height 36
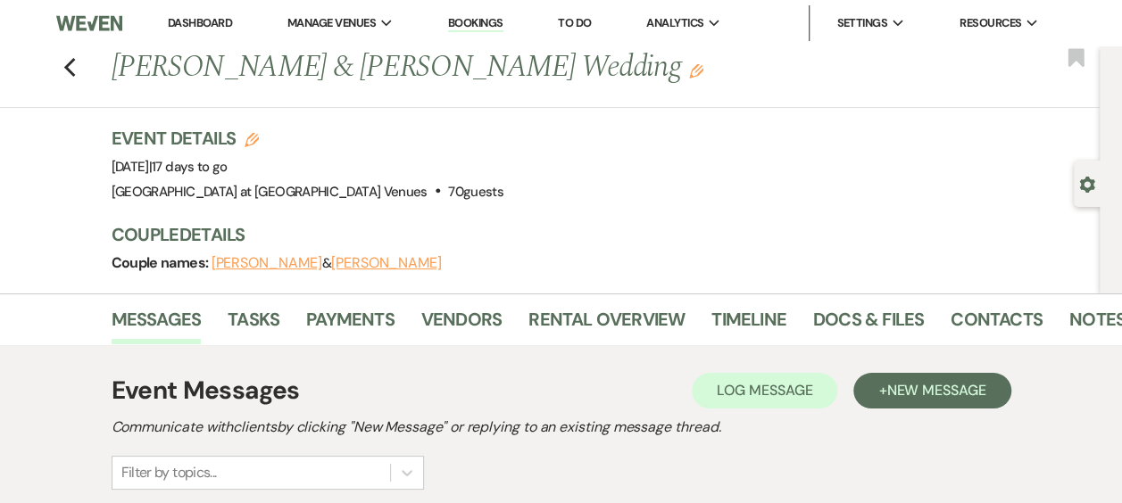
click at [689, 68] on icon "Edit" at bounding box center [696, 71] width 14 height 14
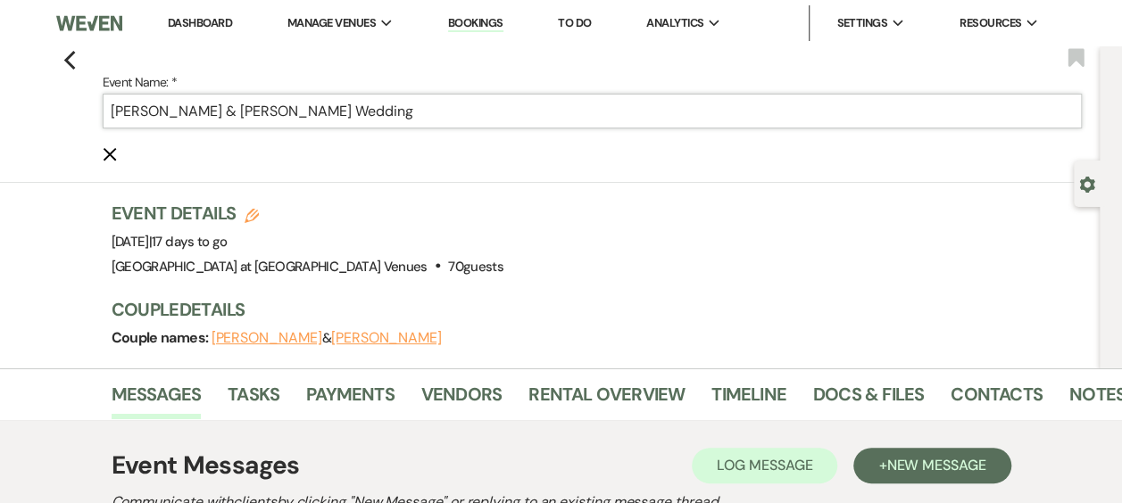
click at [360, 112] on input "[PERSON_NAME] & [PERSON_NAME] Wedding" at bounding box center [593, 111] width 980 height 35
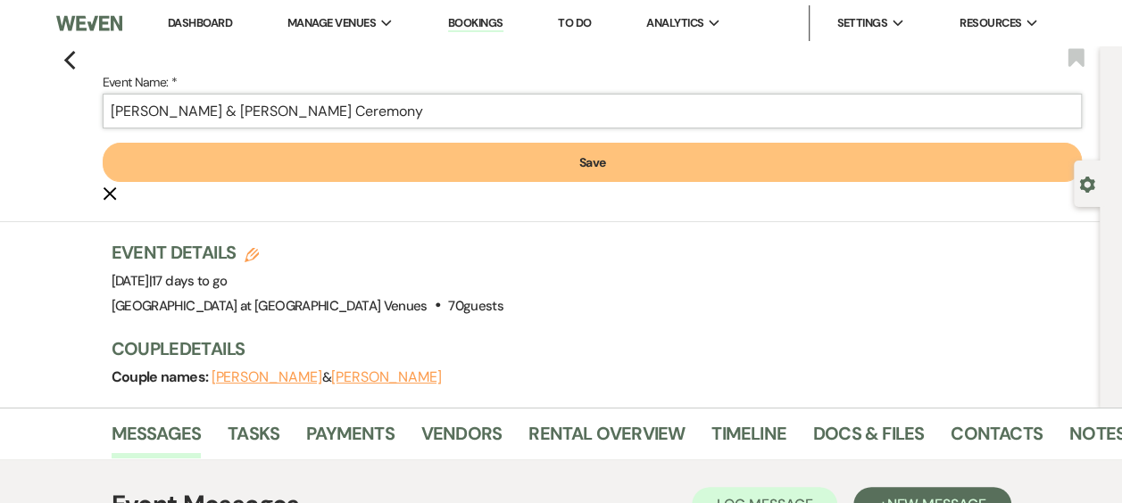
type input "[PERSON_NAME] & [PERSON_NAME] Ceremony"
click at [583, 147] on button "Save" at bounding box center [593, 162] width 980 height 39
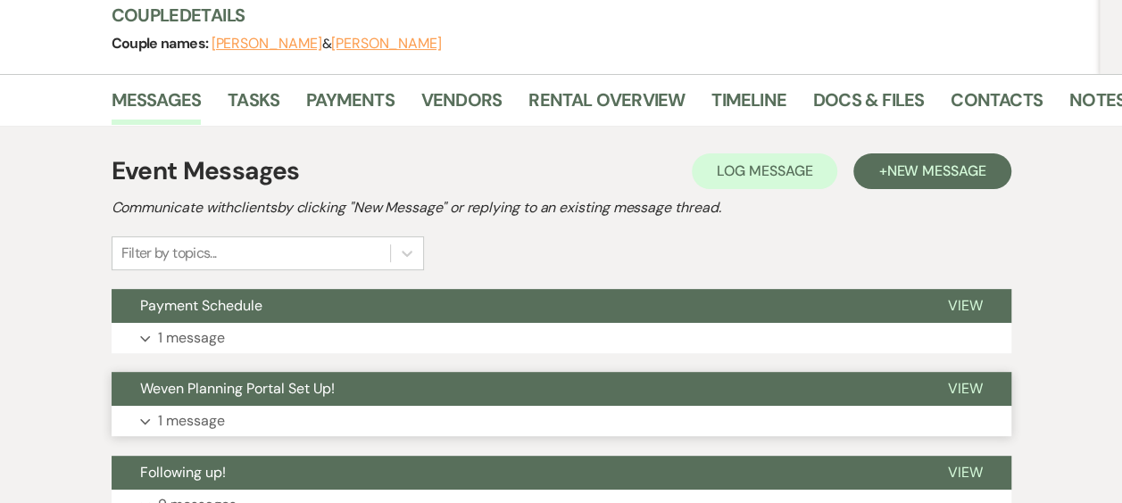
scroll to position [0, 0]
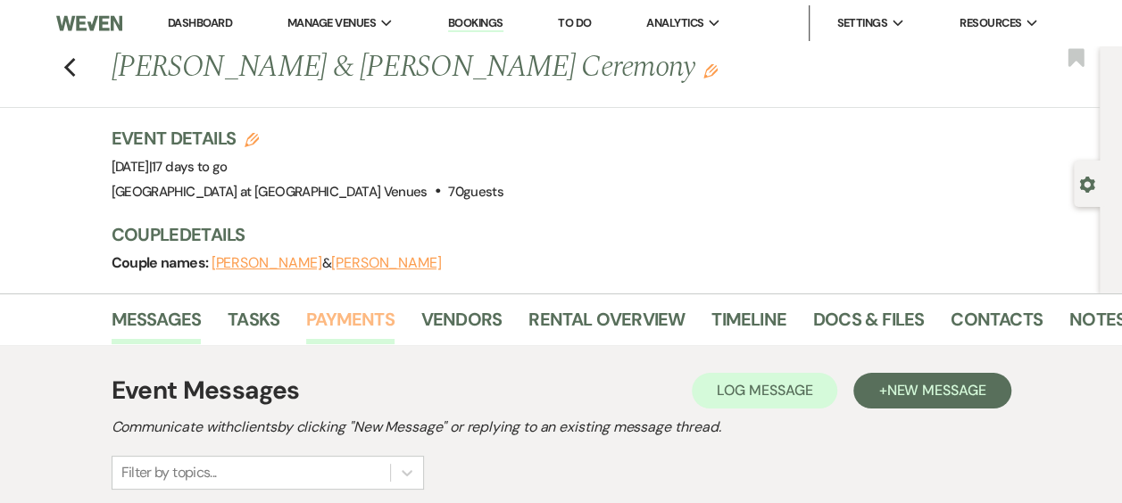
click at [356, 310] on link "Payments" at bounding box center [350, 324] width 88 height 39
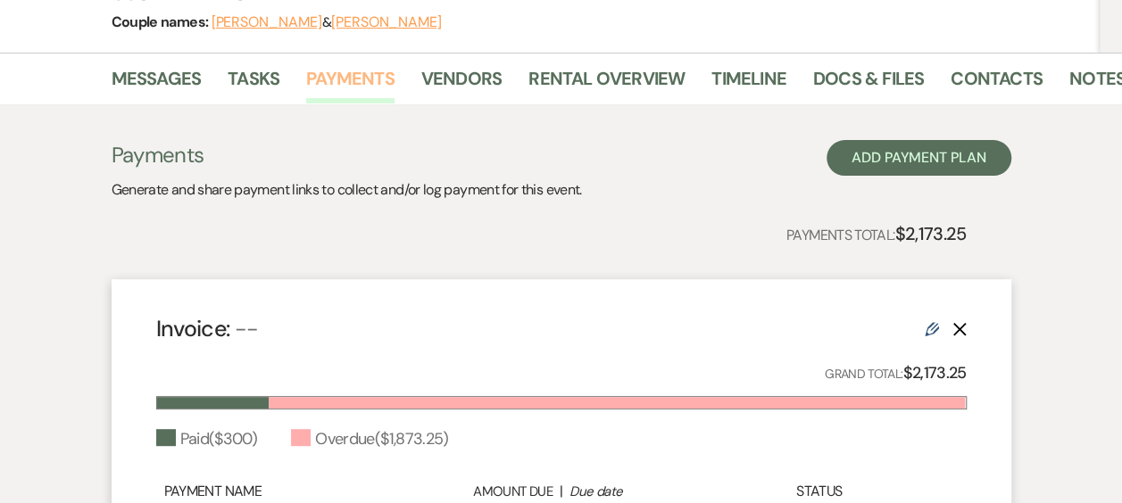
scroll to position [221, 0]
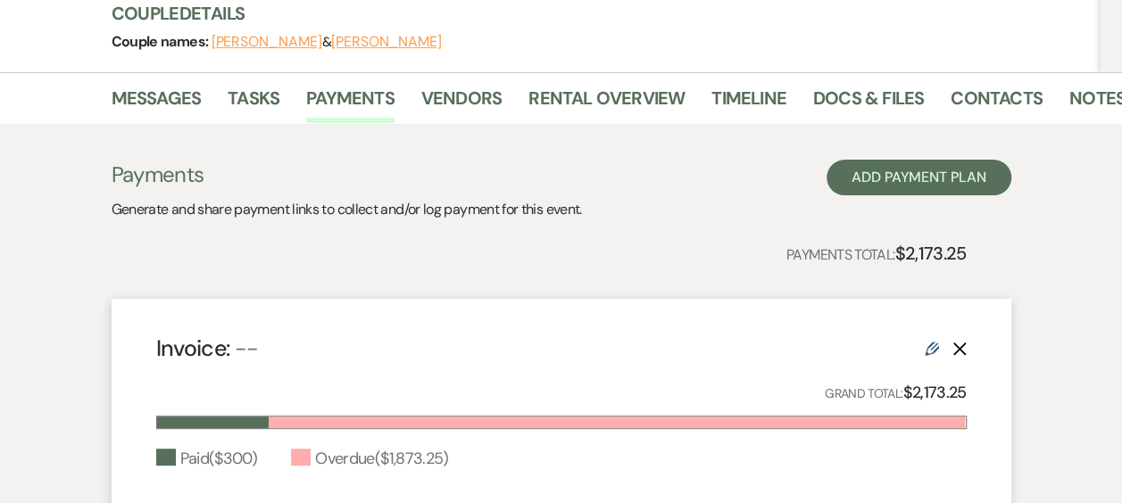
click at [931, 349] on icon "Edit" at bounding box center [931, 349] width 14 height 14
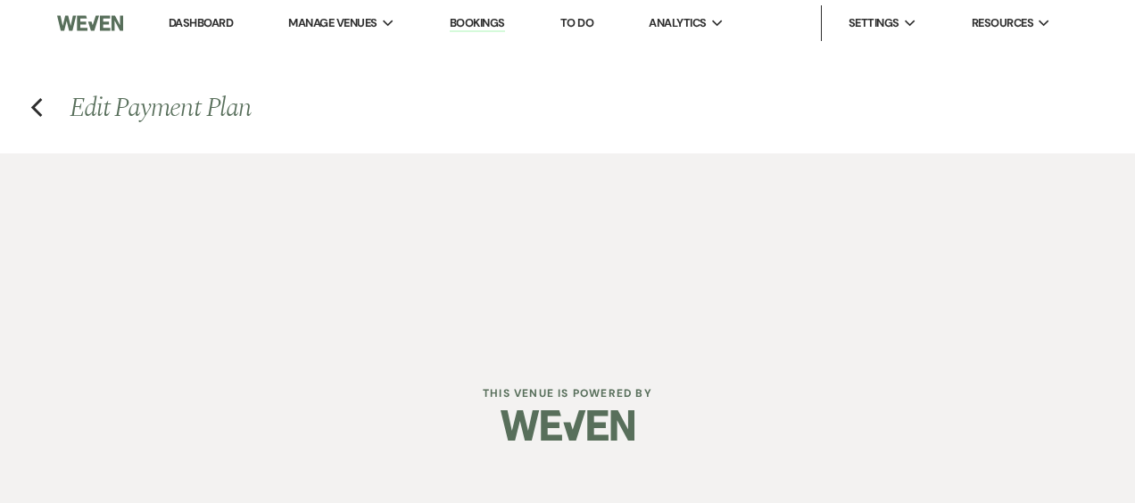
select select "2"
select select "flat"
select select "true"
select select "client"
select select "weeks"
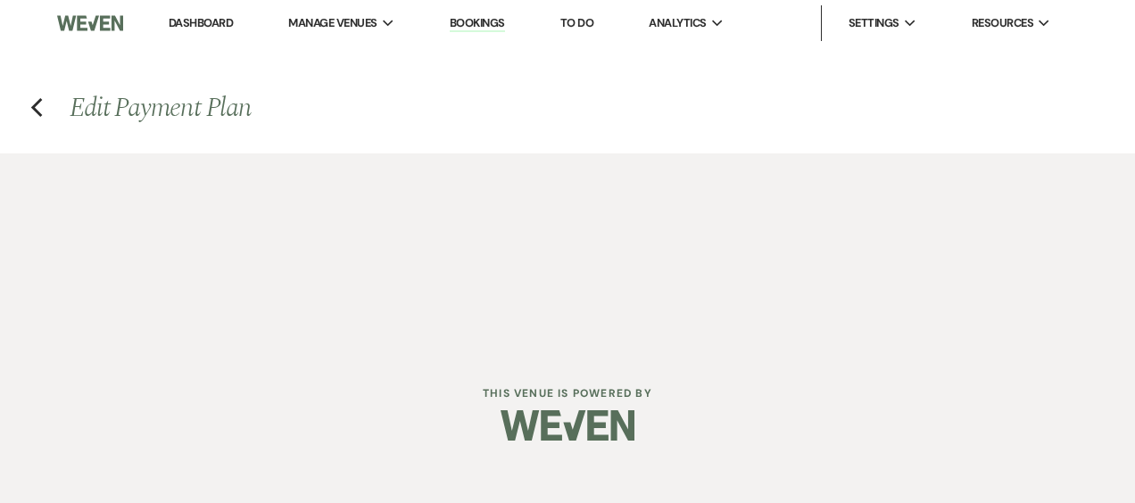
select select "1"
select select "true"
select select "2"
select select "flat"
select select "true"
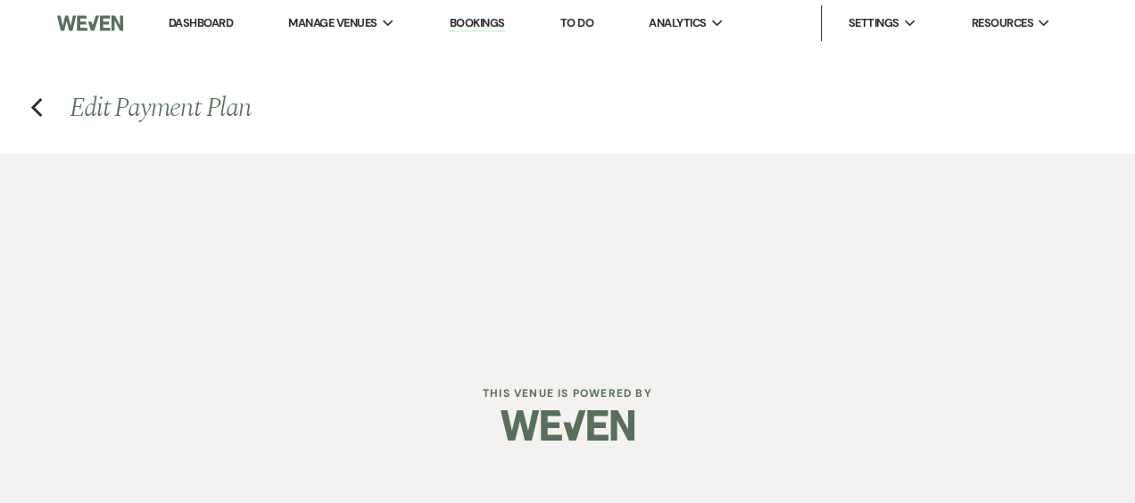
select select "client"
select select "weeks"
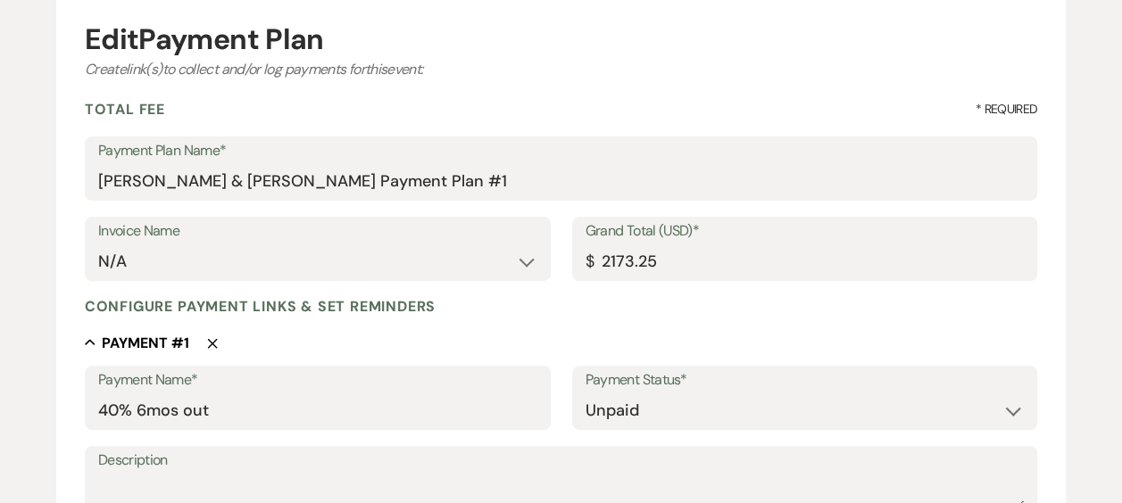
scroll to position [178, 0]
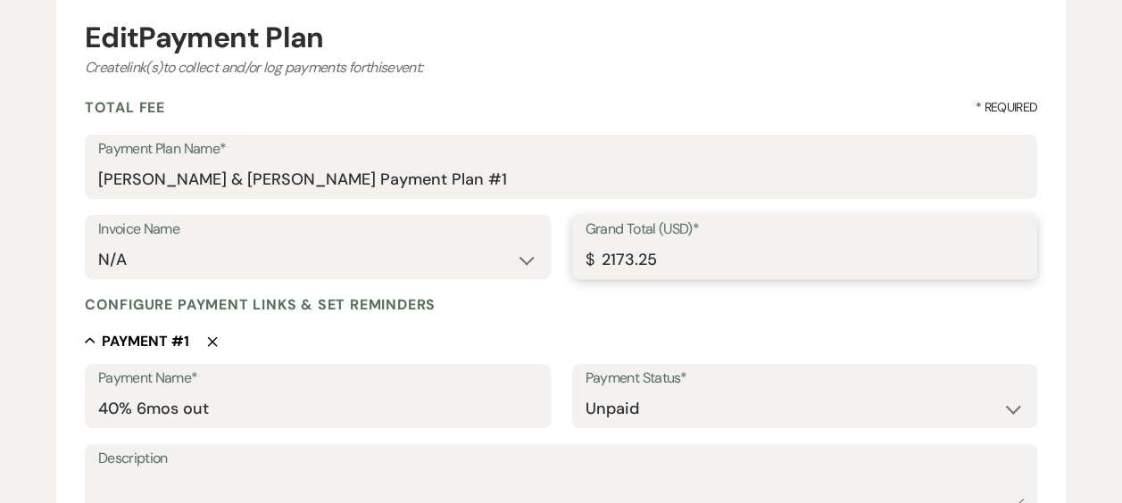
drag, startPoint x: 705, startPoint y: 263, endPoint x: 506, endPoint y: 252, distance: 199.3
click at [506, 252] on div "Invoice Name N/A Grand Total (USD)* $ 2173.25" at bounding box center [561, 255] width 952 height 80
type input "500.00"
click at [420, 337] on div "Collapse Payment # 1 Delete" at bounding box center [561, 341] width 952 height 18
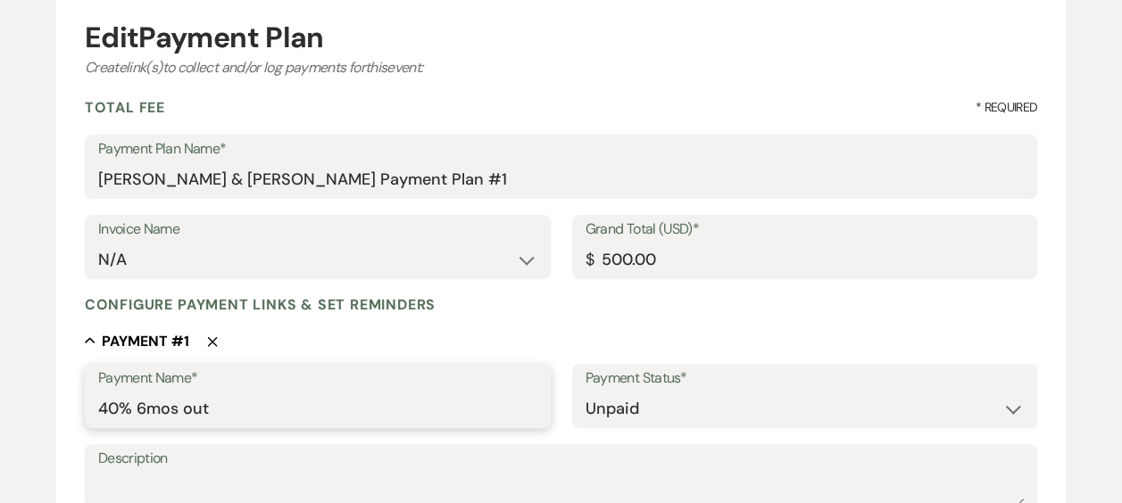
drag, startPoint x: 253, startPoint y: 402, endPoint x: -4, endPoint y: 379, distance: 257.0
type input "Deposit"
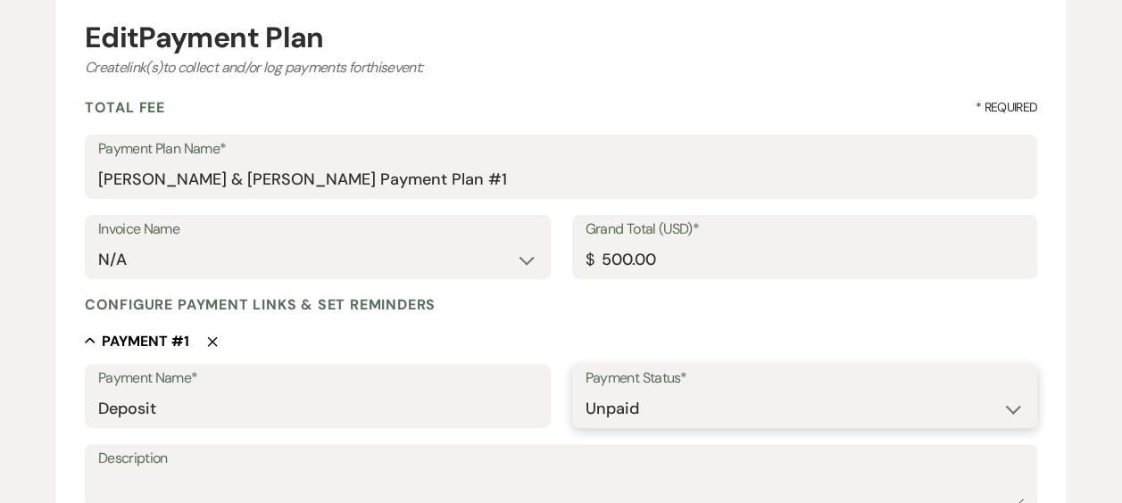
click at [603, 412] on select "Paid Unpaid" at bounding box center [804, 409] width 439 height 35
select select "1"
click at [585, 392] on select "Paid Unpaid" at bounding box center [804, 409] width 439 height 35
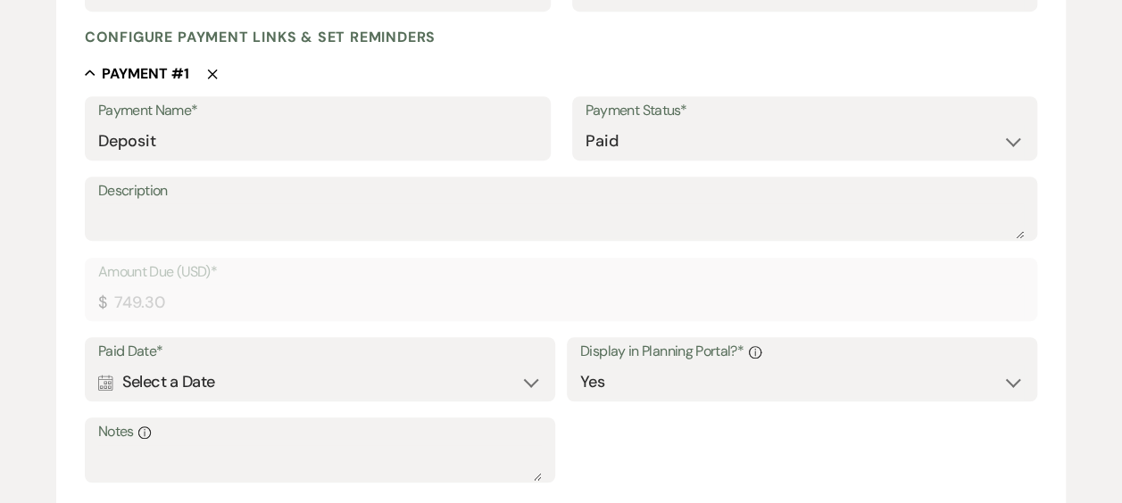
click at [530, 378] on div "Calendar Select a Date Expand" at bounding box center [319, 382] width 443 height 35
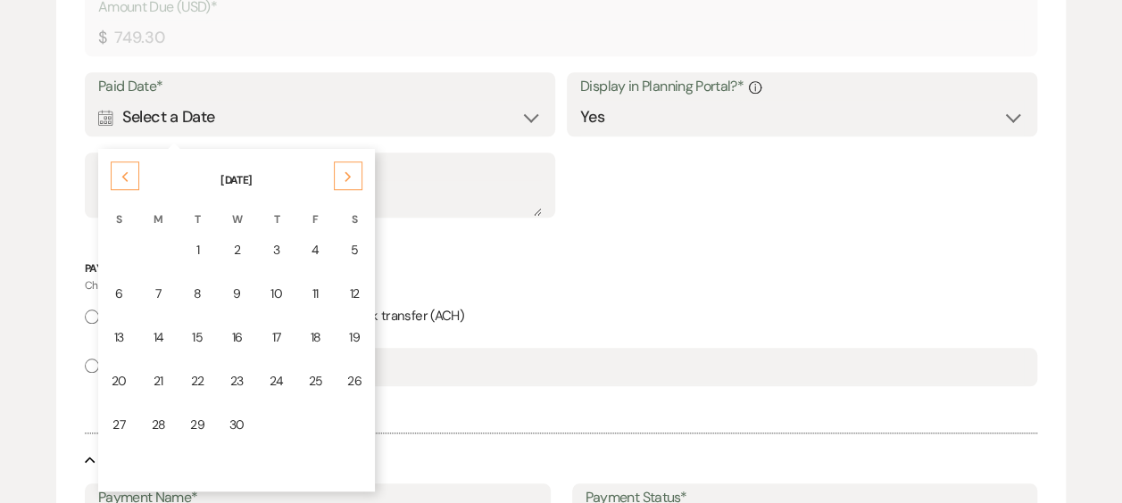
scroll to position [714, 0]
click at [114, 170] on div "Previous" at bounding box center [125, 173] width 29 height 29
click at [118, 169] on div "Previous" at bounding box center [125, 173] width 29 height 29
click at [118, 168] on div "Previous" at bounding box center [125, 173] width 29 height 29
click at [352, 171] on div "Next" at bounding box center [348, 173] width 29 height 29
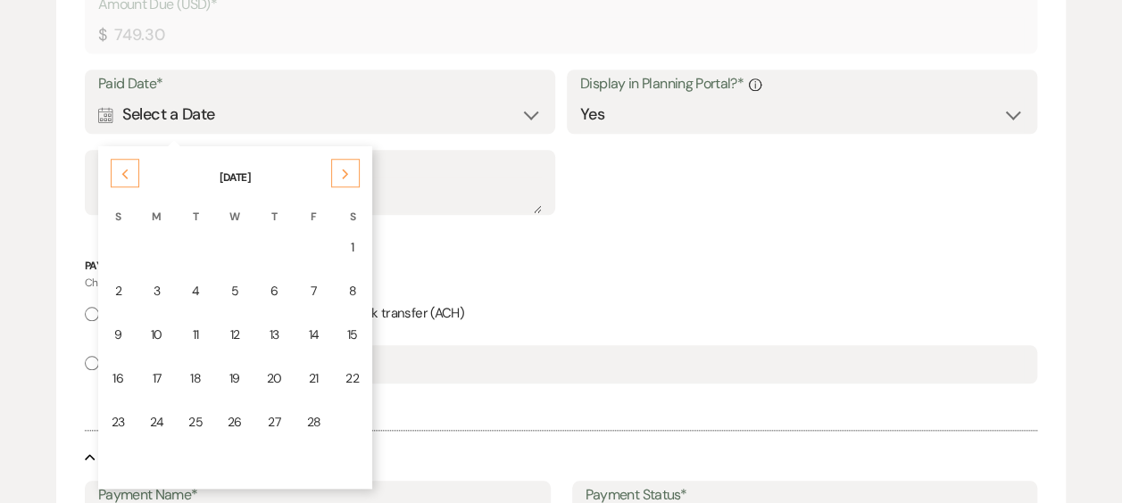
click at [352, 171] on div "Next" at bounding box center [345, 173] width 29 height 29
click at [359, 246] on td "1" at bounding box center [353, 248] width 37 height 42
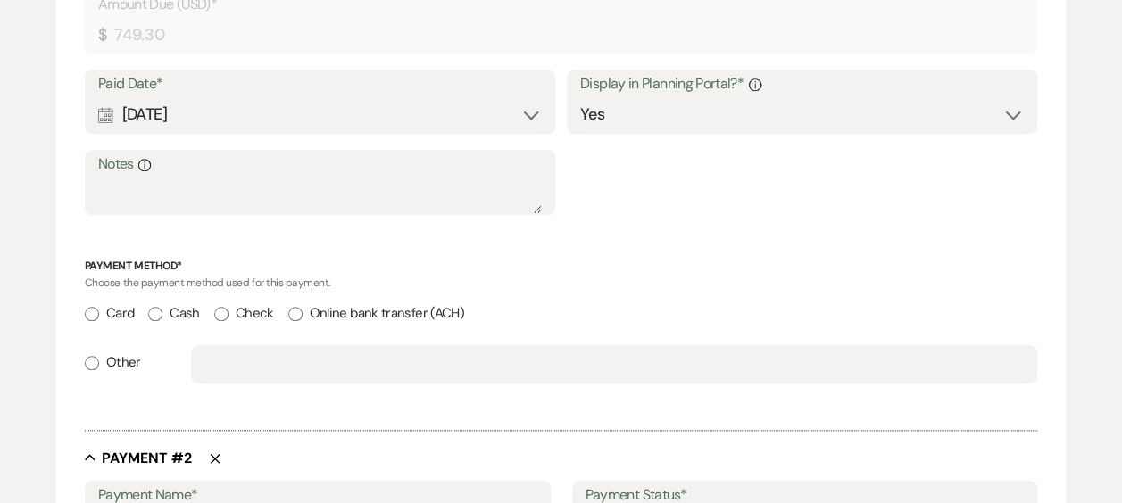
click at [158, 316] on input "Cash" at bounding box center [155, 314] width 14 height 14
radio input "true"
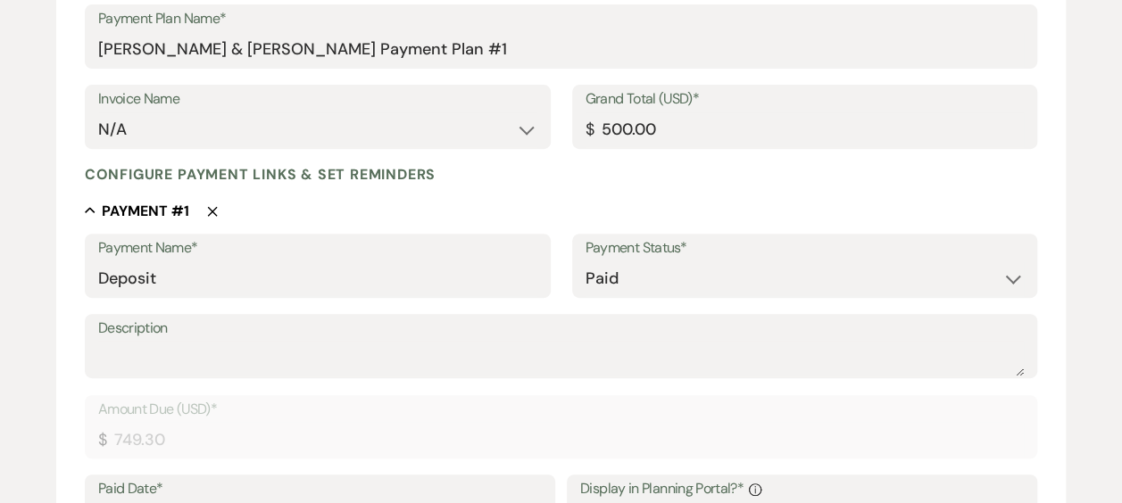
scroll to position [89, 0]
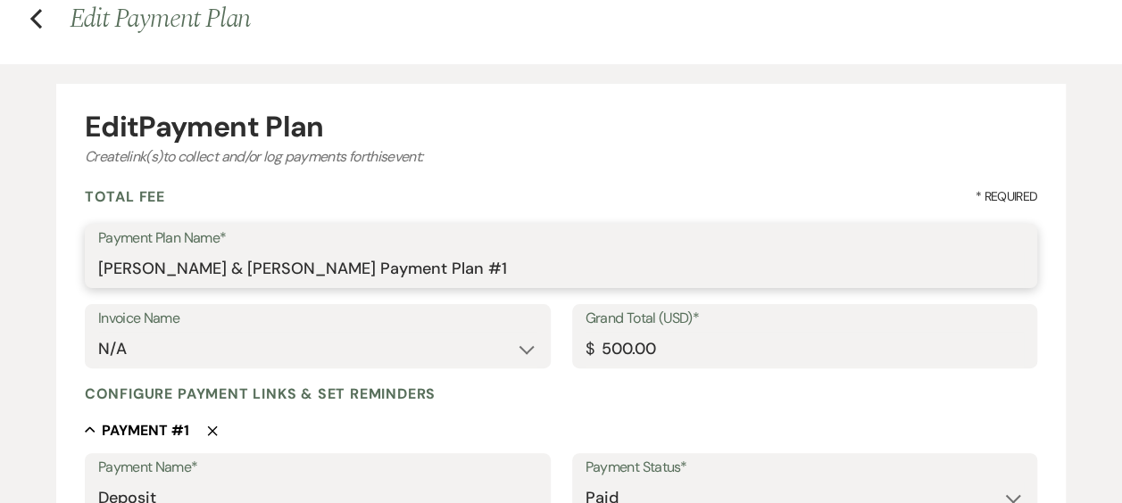
drag, startPoint x: 450, startPoint y: 274, endPoint x: -4, endPoint y: 253, distance: 453.7
drag, startPoint x: 353, startPoint y: 277, endPoint x: -4, endPoint y: 264, distance: 357.1
type input "Balance Due"
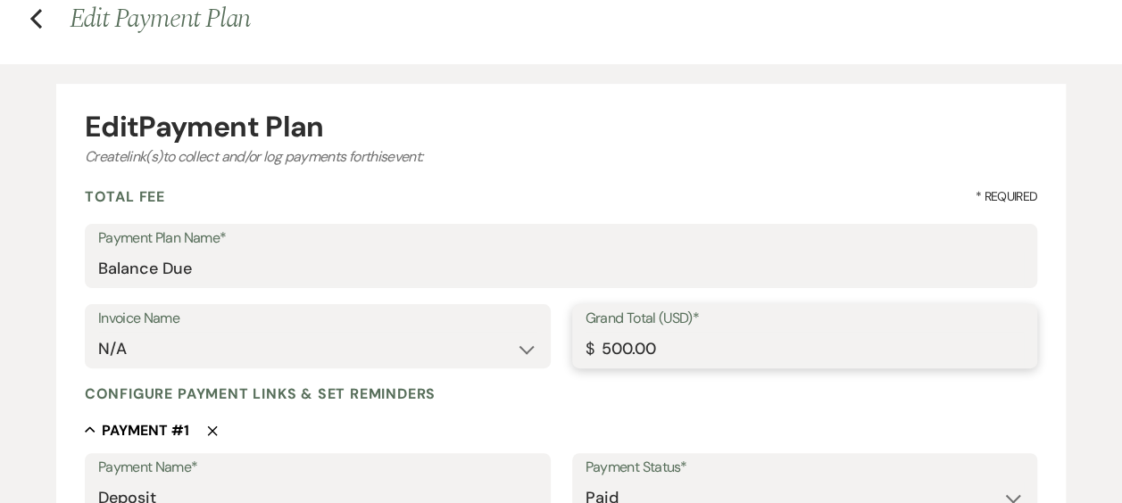
drag, startPoint x: 646, startPoint y: 346, endPoint x: 480, endPoint y: 350, distance: 166.0
click at [480, 350] on div "Invoice Name N/A Grand Total (USD)* $ 500.00" at bounding box center [561, 344] width 952 height 80
type input "200.00"
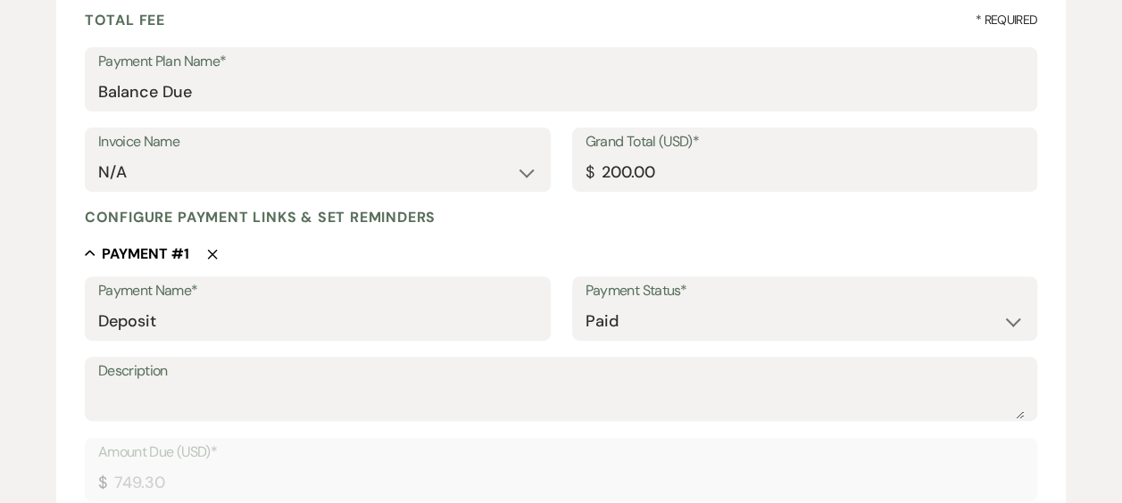
scroll to position [268, 0]
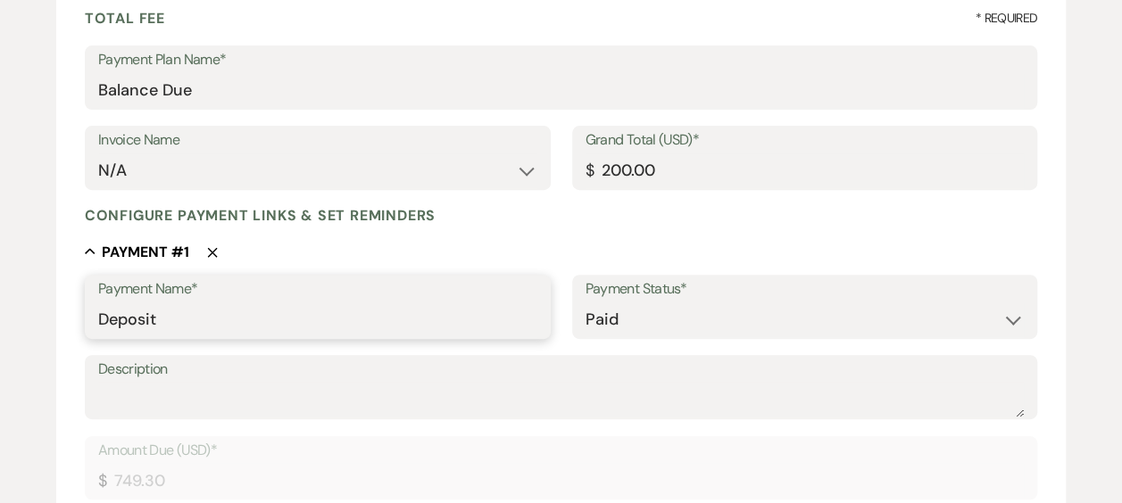
drag, startPoint x: 213, startPoint y: 322, endPoint x: -4, endPoint y: 250, distance: 228.5
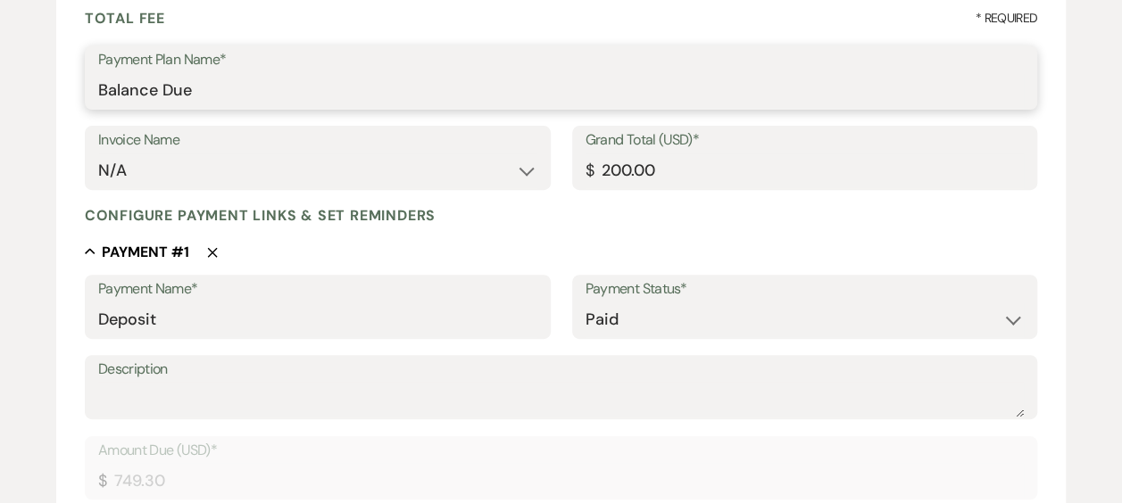
drag, startPoint x: 250, startPoint y: 95, endPoint x: -4, endPoint y: 79, distance: 254.0
type input "Ceremony Only"
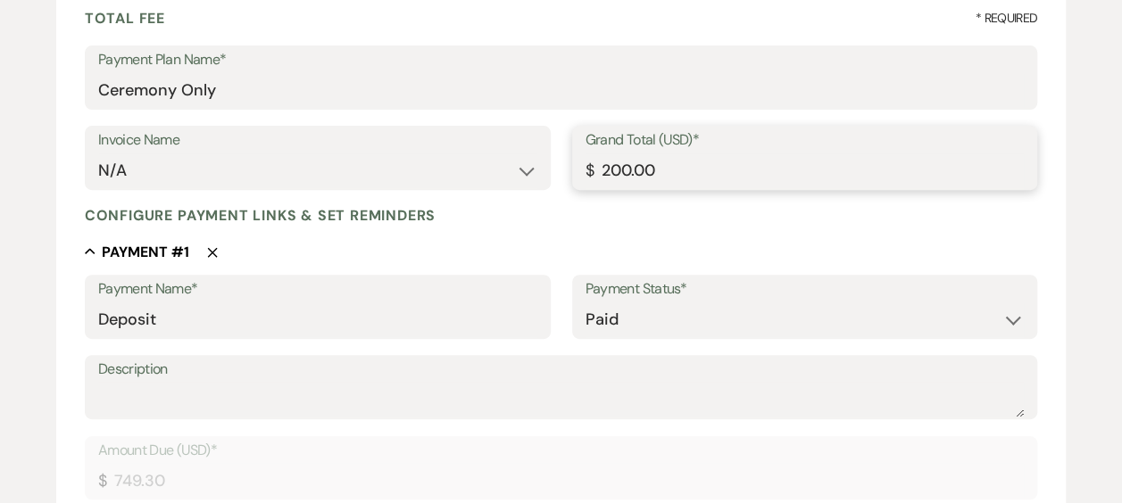
drag, startPoint x: 681, startPoint y: 175, endPoint x: 409, endPoint y: 157, distance: 272.7
click at [409, 158] on div "Invoice Name N/A Grand Total (USD)* $ 200.00" at bounding box center [561, 166] width 952 height 80
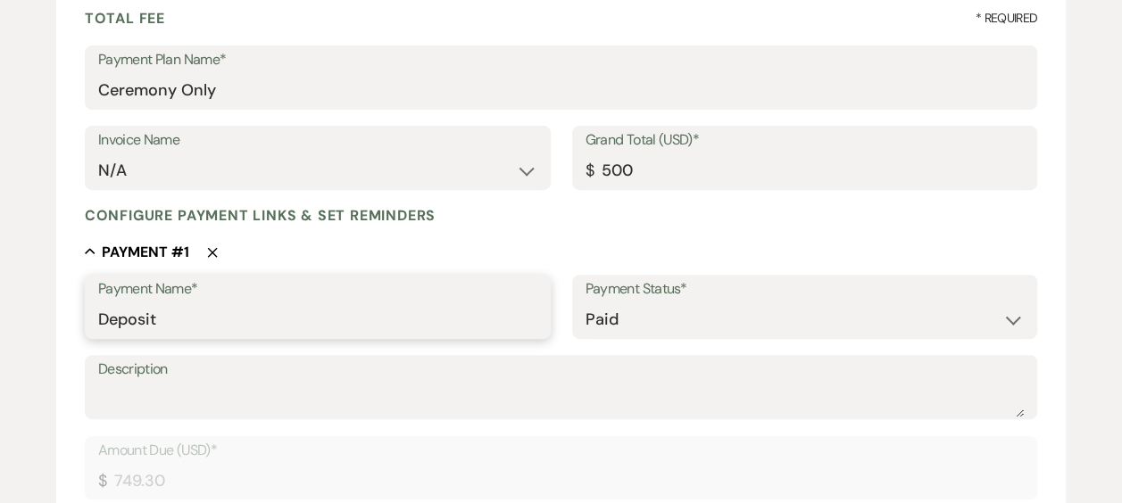
type input "500.00"
drag, startPoint x: 175, startPoint y: 334, endPoint x: -4, endPoint y: 309, distance: 180.2
type input "Final Balance"
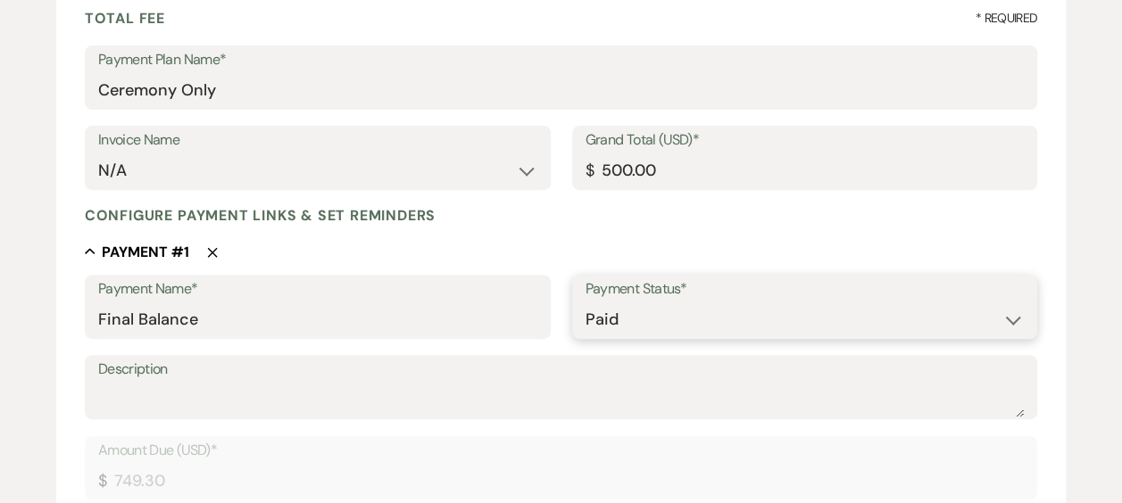
click at [603, 312] on select "Paid Unpaid" at bounding box center [804, 319] width 439 height 35
select select "2"
click at [585, 302] on select "Paid Unpaid" at bounding box center [804, 319] width 439 height 35
select select "client"
select select "weeks"
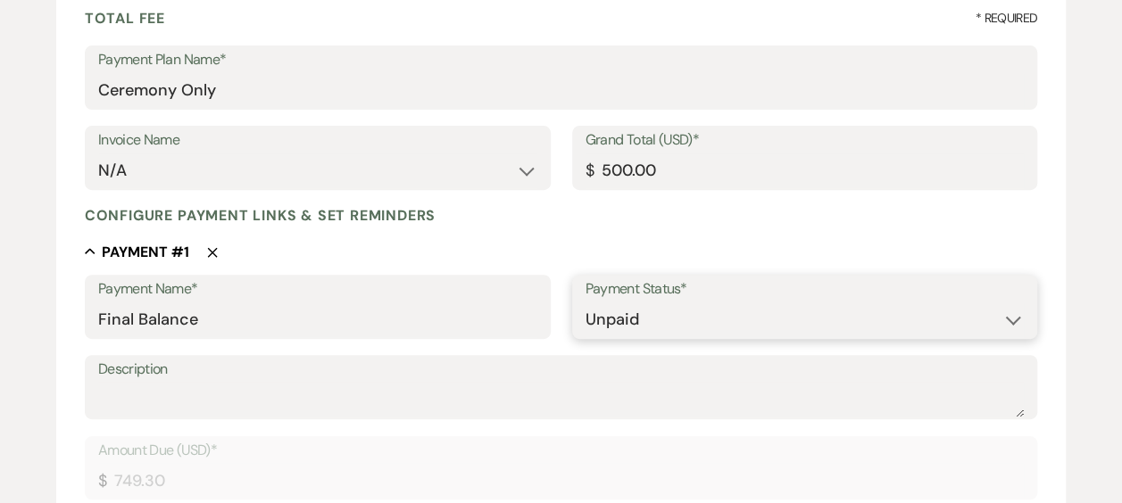
select select "flat"
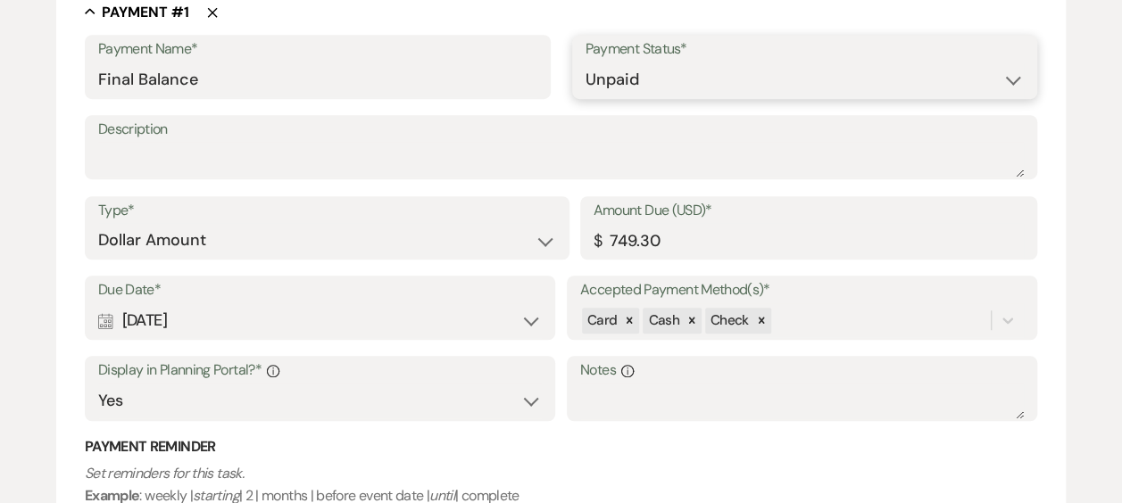
scroll to position [535, 0]
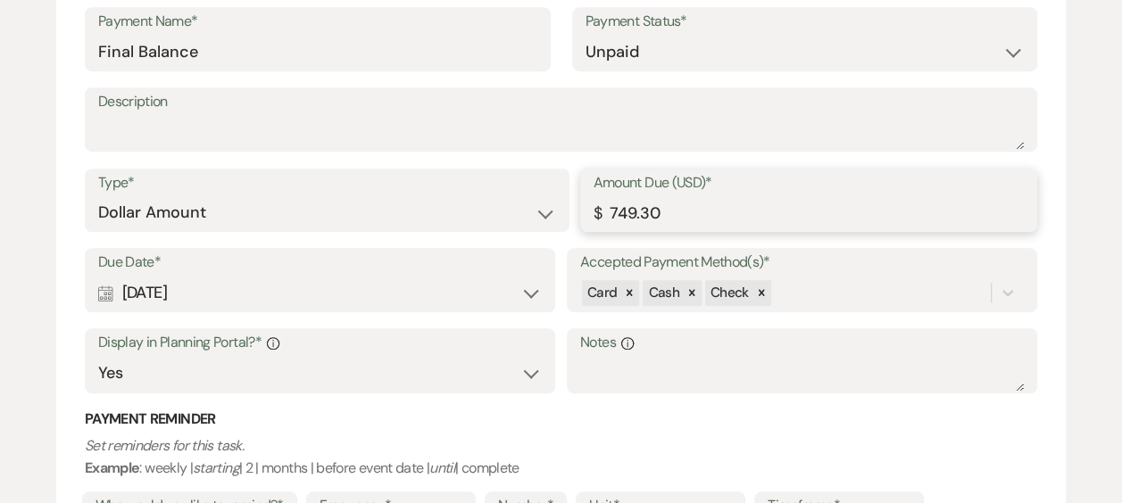
drag, startPoint x: 724, startPoint y: 218, endPoint x: 466, endPoint y: 200, distance: 258.5
click at [466, 200] on div "Type* Dollar Amount Percentage of Grand Total Amount Due (USD)* $ 749.30" at bounding box center [561, 209] width 952 height 80
type input "200.00"
click at [656, 494] on label "Unit*" at bounding box center [660, 506] width 143 height 26
click at [526, 292] on div "Calendar [DATE] Expand" at bounding box center [319, 293] width 443 height 35
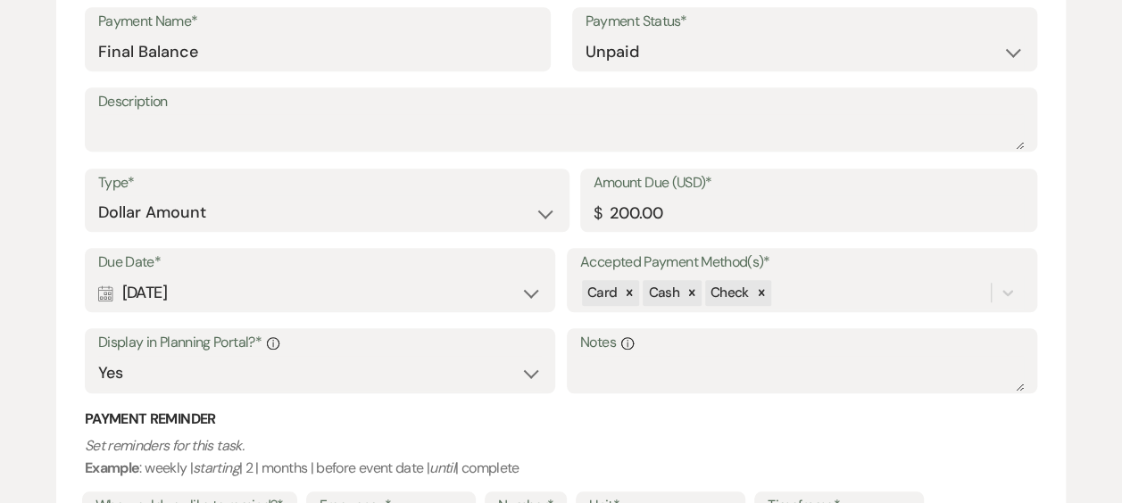
select select "month"
select select "beforeEventDate"
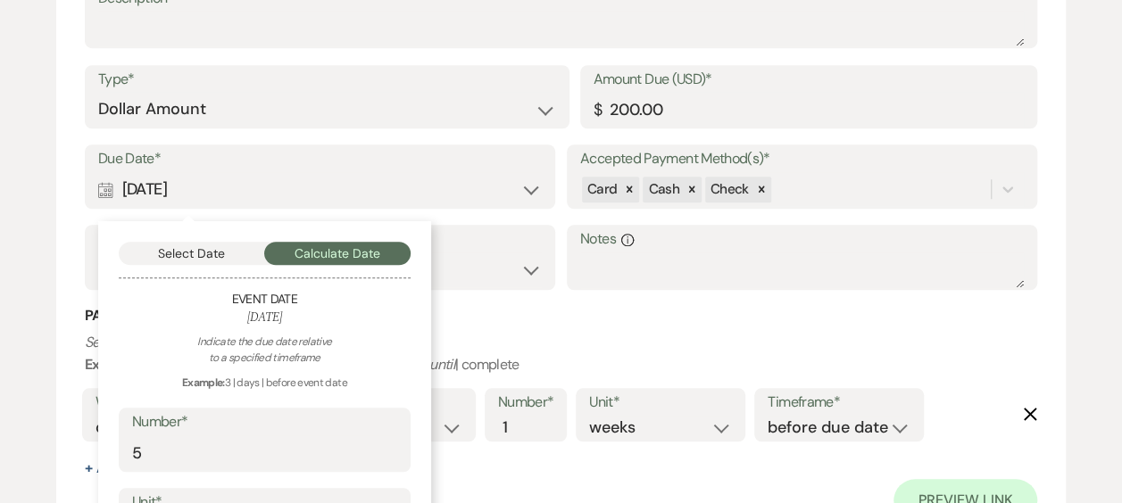
scroll to position [714, 0]
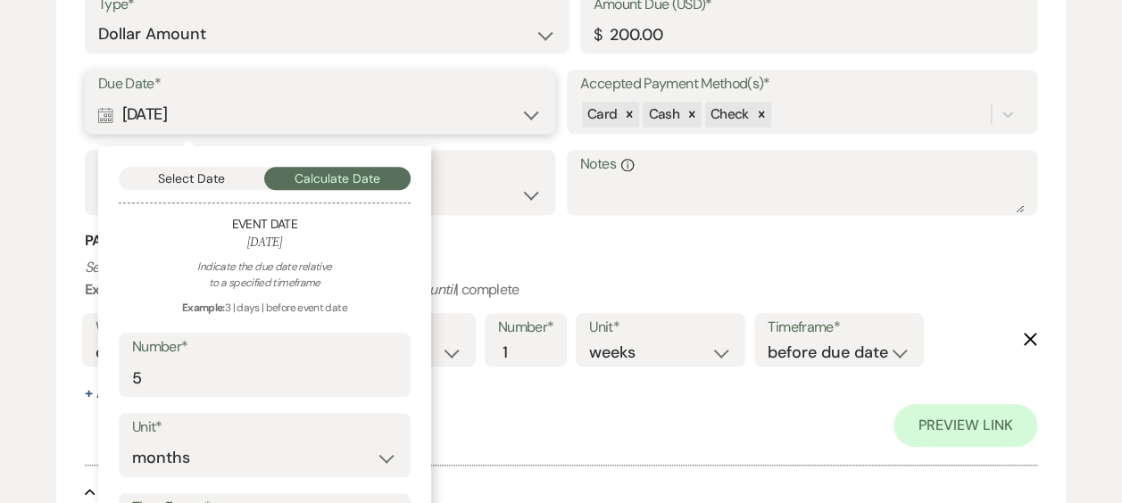
click at [162, 170] on button "Select Date" at bounding box center [192, 178] width 146 height 23
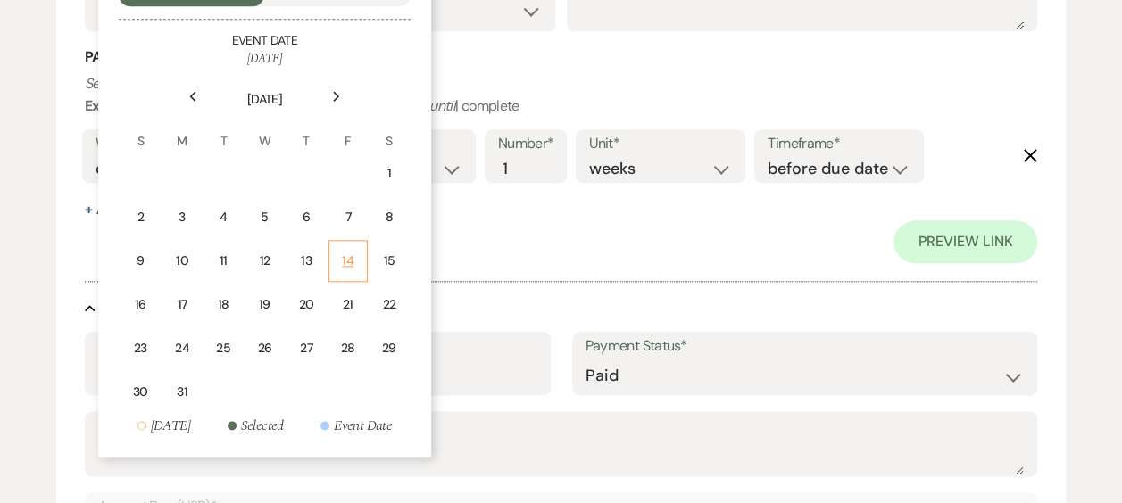
scroll to position [803, 0]
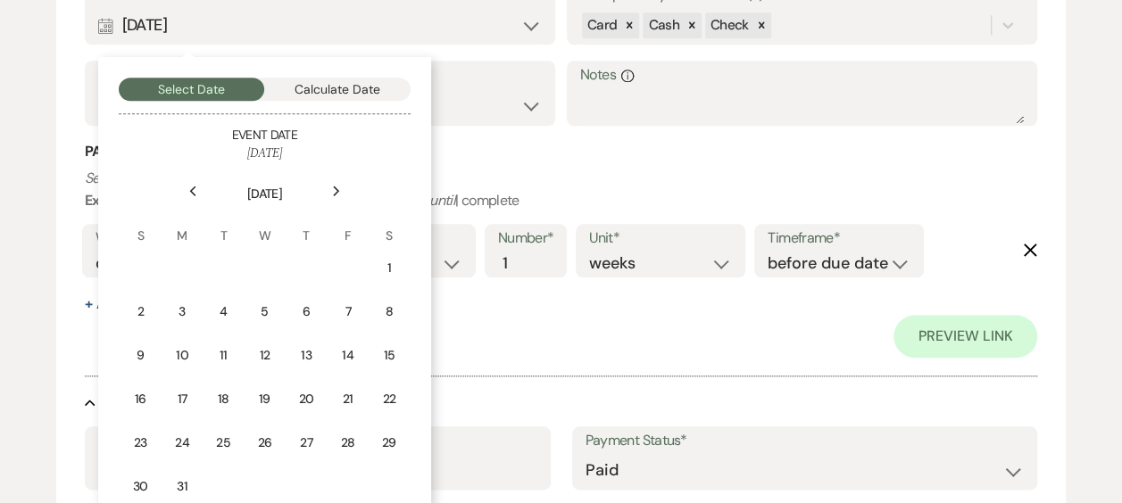
click at [336, 190] on icon "Next" at bounding box center [336, 191] width 9 height 11
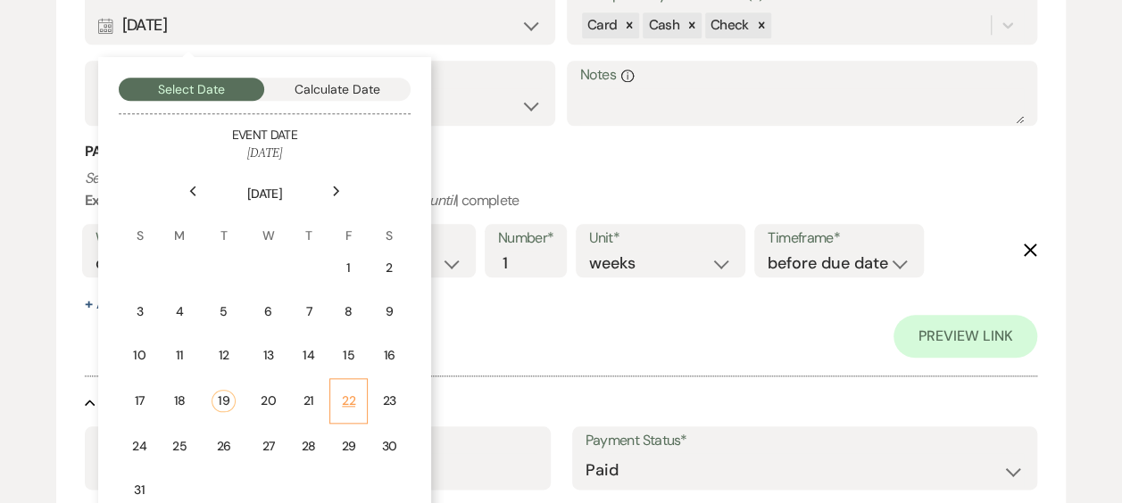
click at [352, 387] on td "22" at bounding box center [348, 401] width 38 height 46
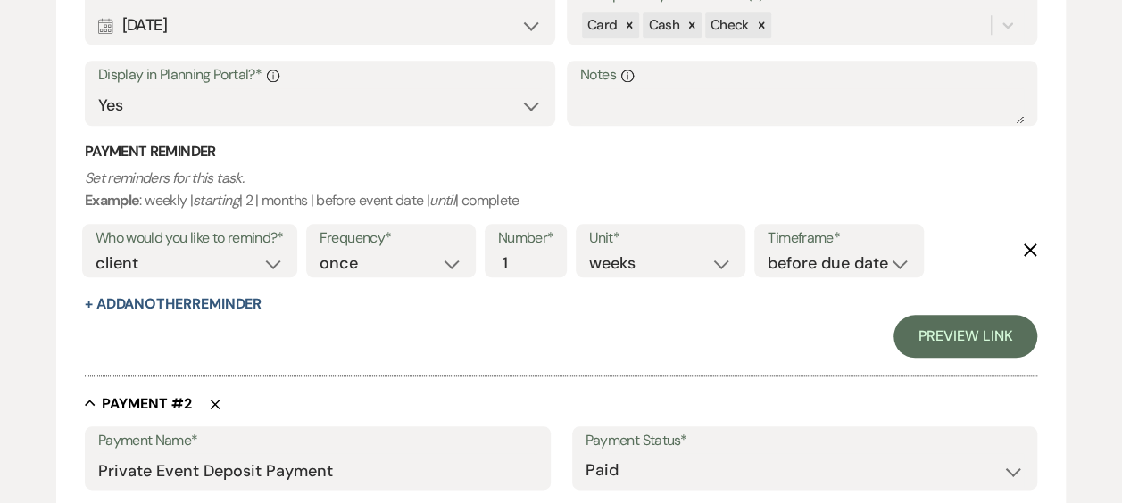
click at [1031, 250] on use "button" at bounding box center [1029, 250] width 13 height 13
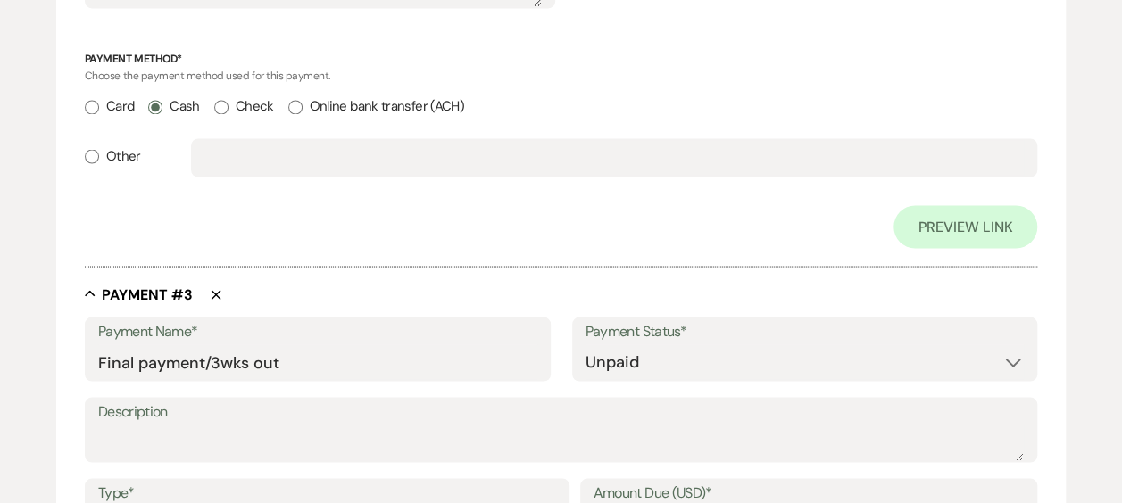
scroll to position [1695, 0]
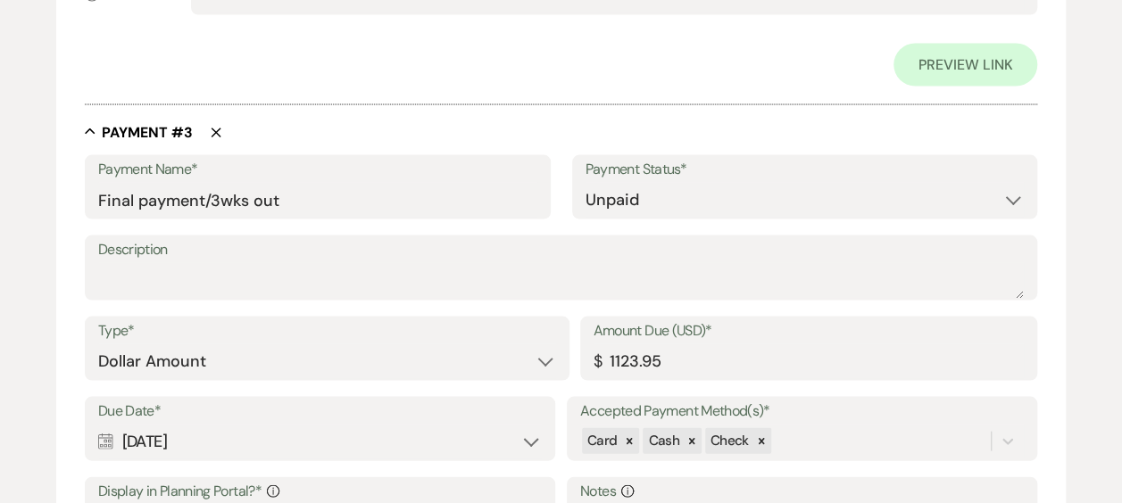
click at [219, 128] on icon "Delete" at bounding box center [216, 133] width 11 height 11
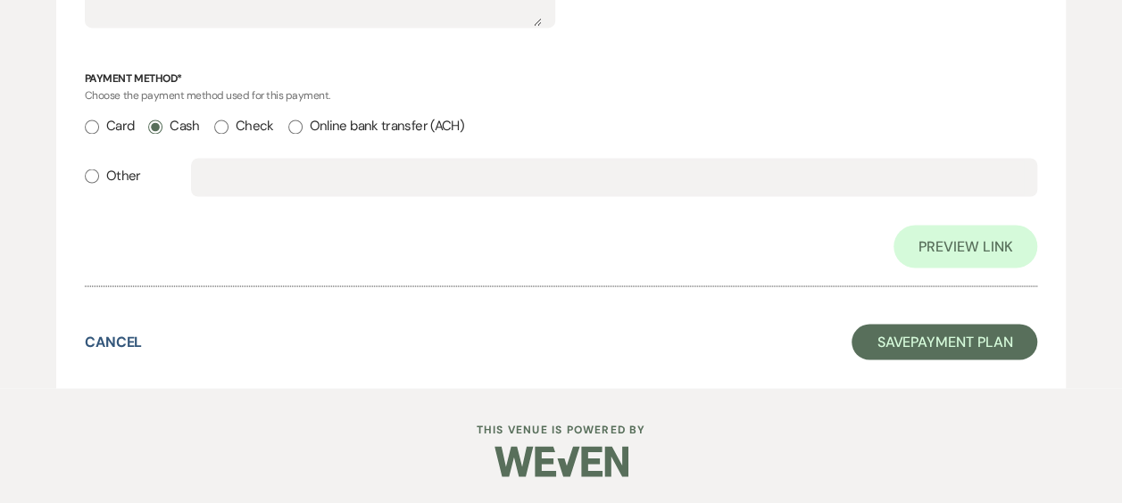
scroll to position [1513, 0]
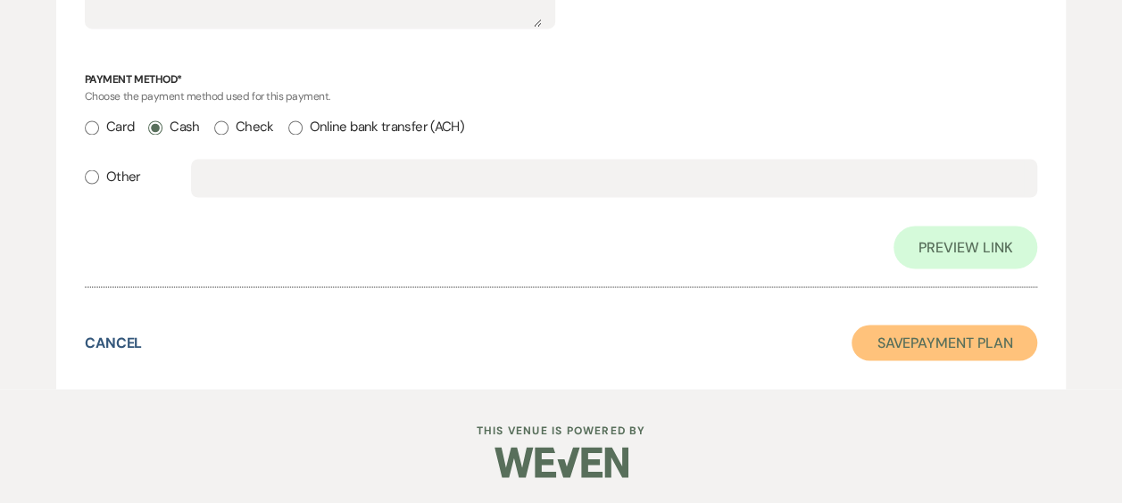
click at [958, 343] on button "Save Payment Plan" at bounding box center [944, 343] width 186 height 36
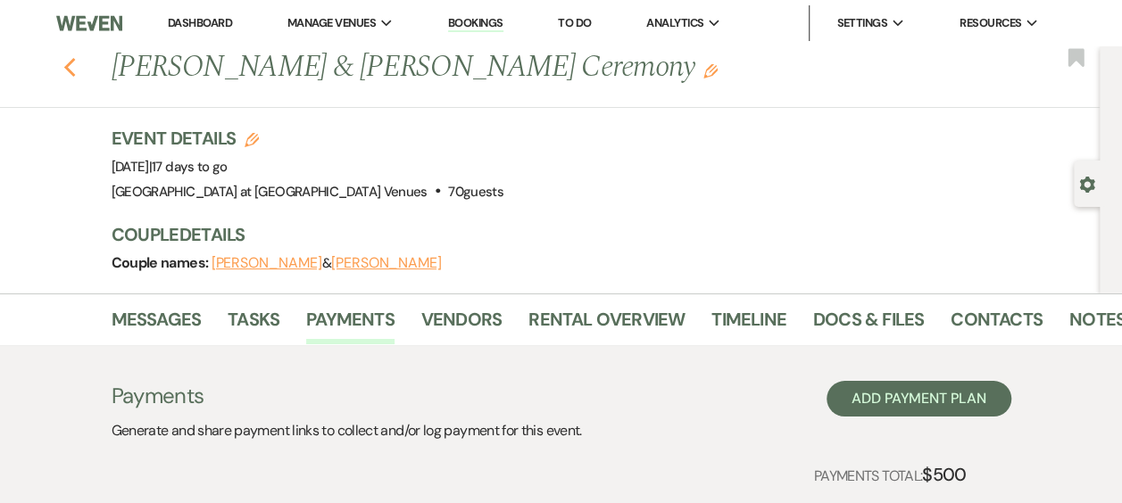
click at [76, 74] on icon "Previous" at bounding box center [69, 67] width 13 height 21
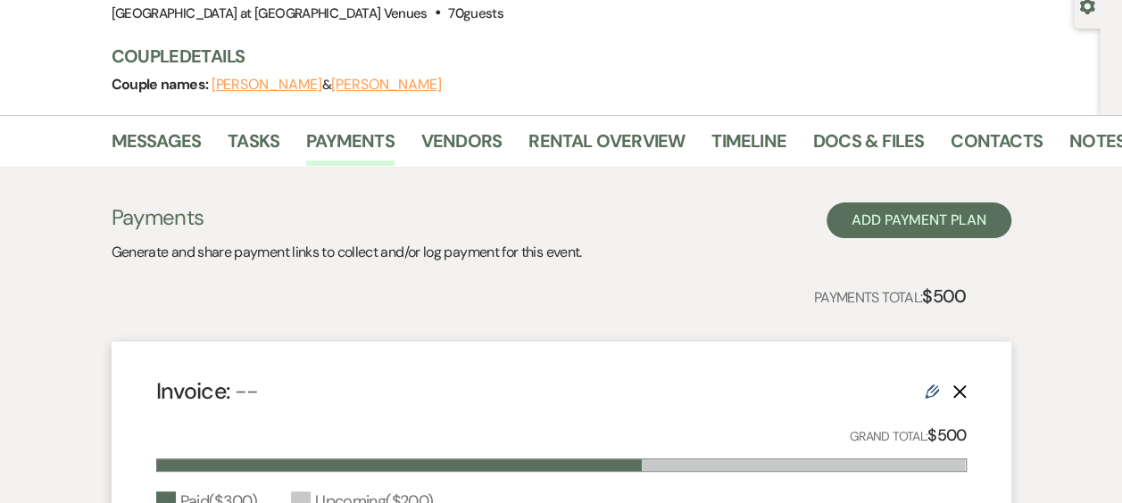
select select "8"
select select "5"
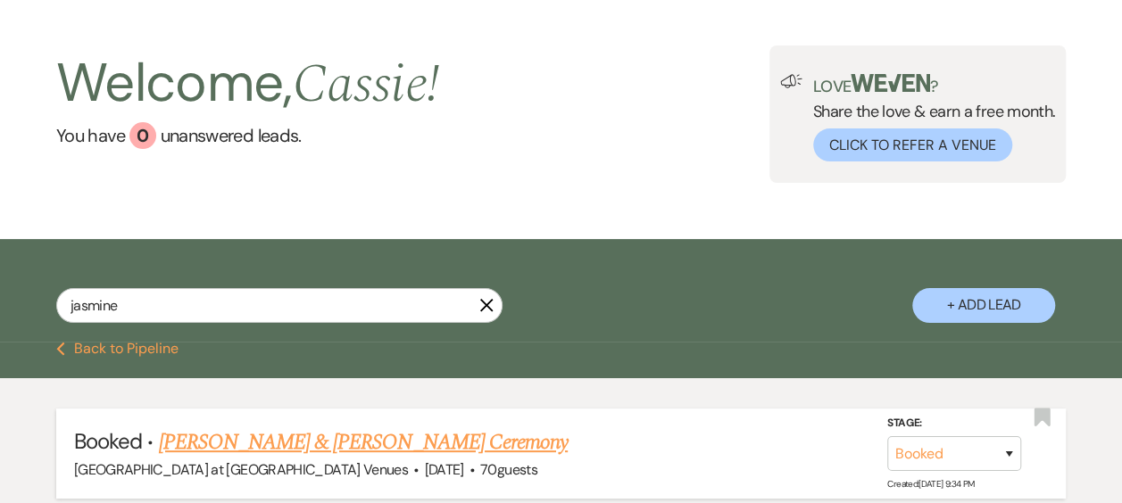
scroll to position [0, 0]
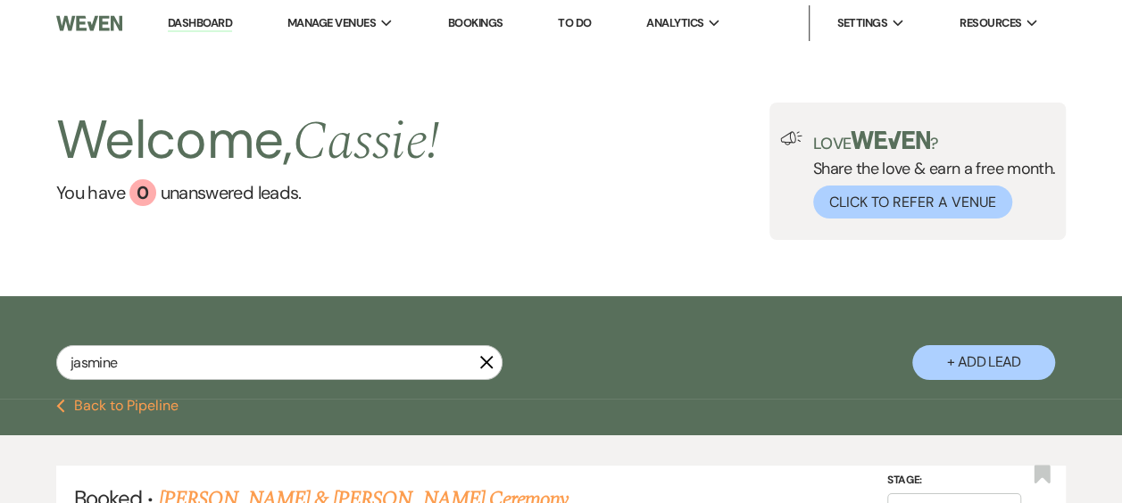
click at [209, 14] on li "Dashboard" at bounding box center [200, 23] width 82 height 36
click at [207, 22] on link "Dashboard" at bounding box center [200, 23] width 64 height 17
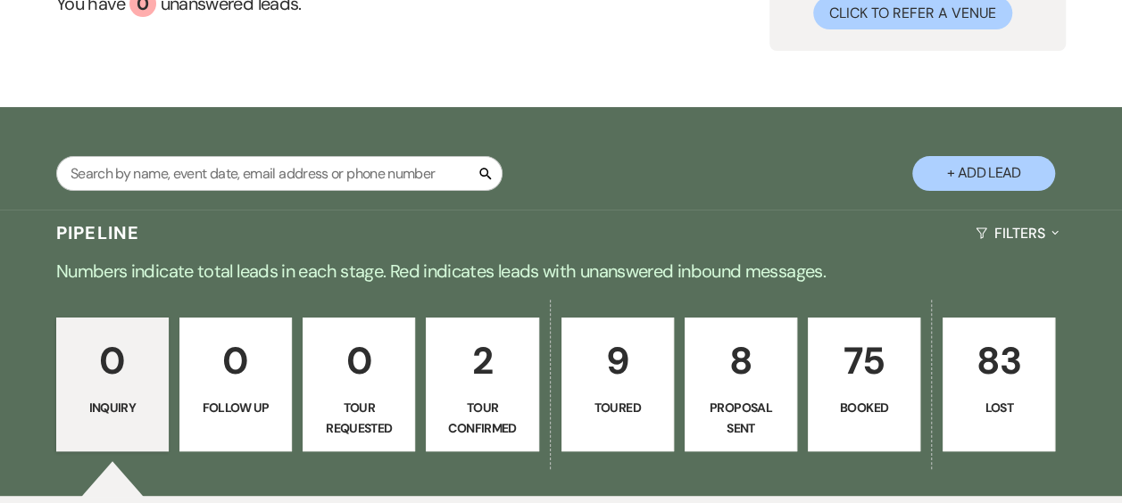
scroll to position [268, 0]
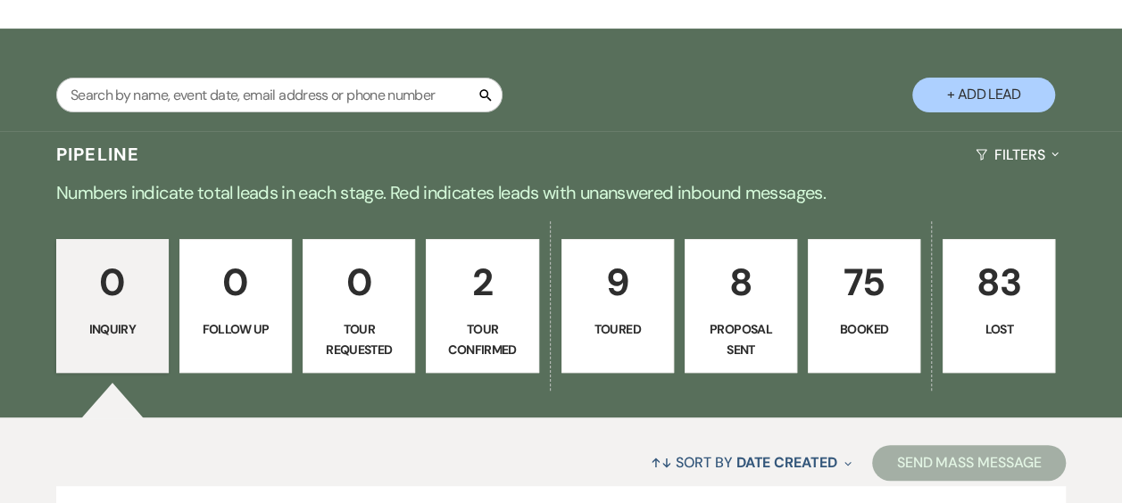
click at [880, 290] on p "75" at bounding box center [863, 283] width 89 height 60
